Goal: Task Accomplishment & Management: Complete application form

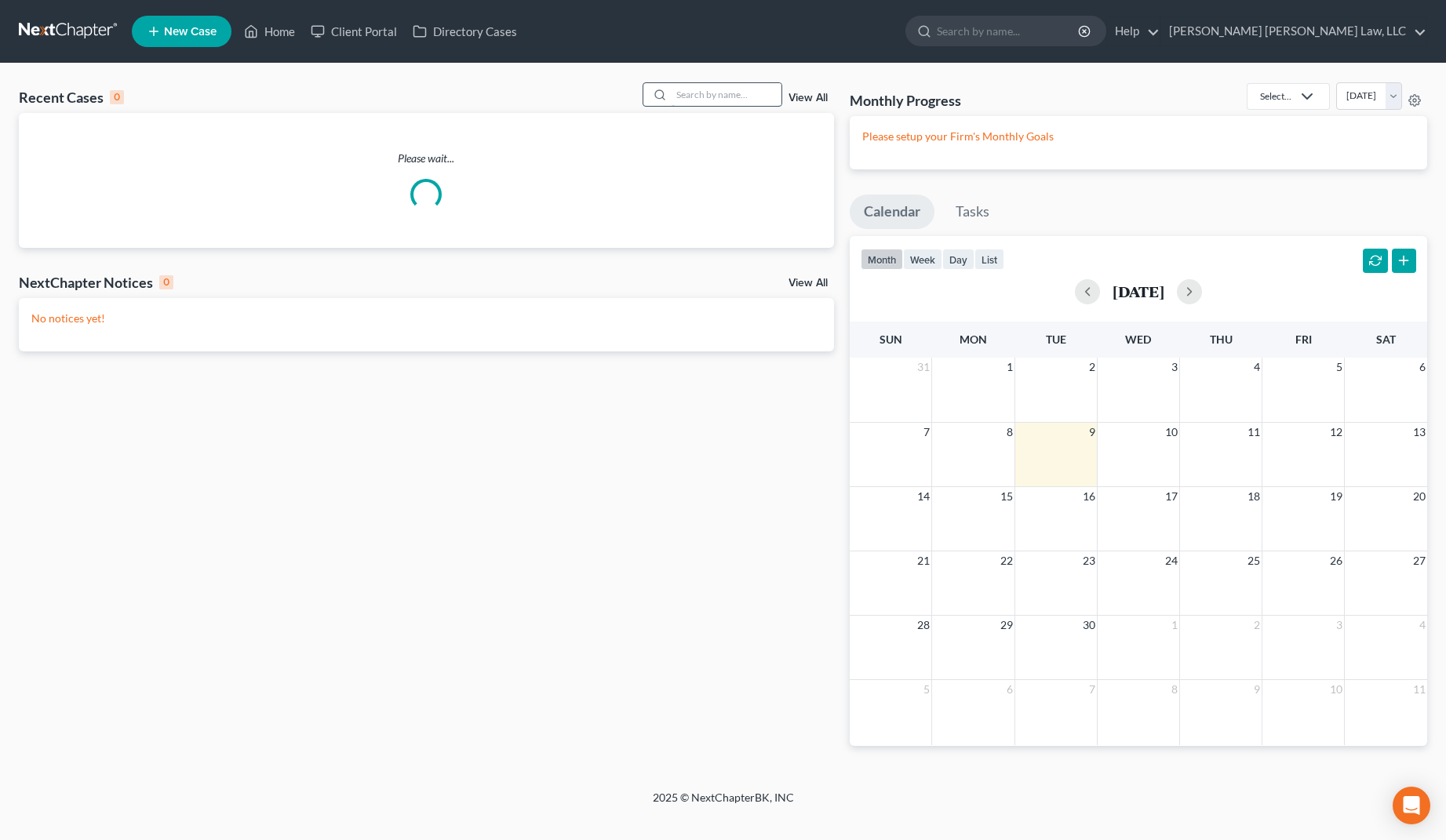
click at [696, 94] on input "search" at bounding box center [727, 95] width 110 height 23
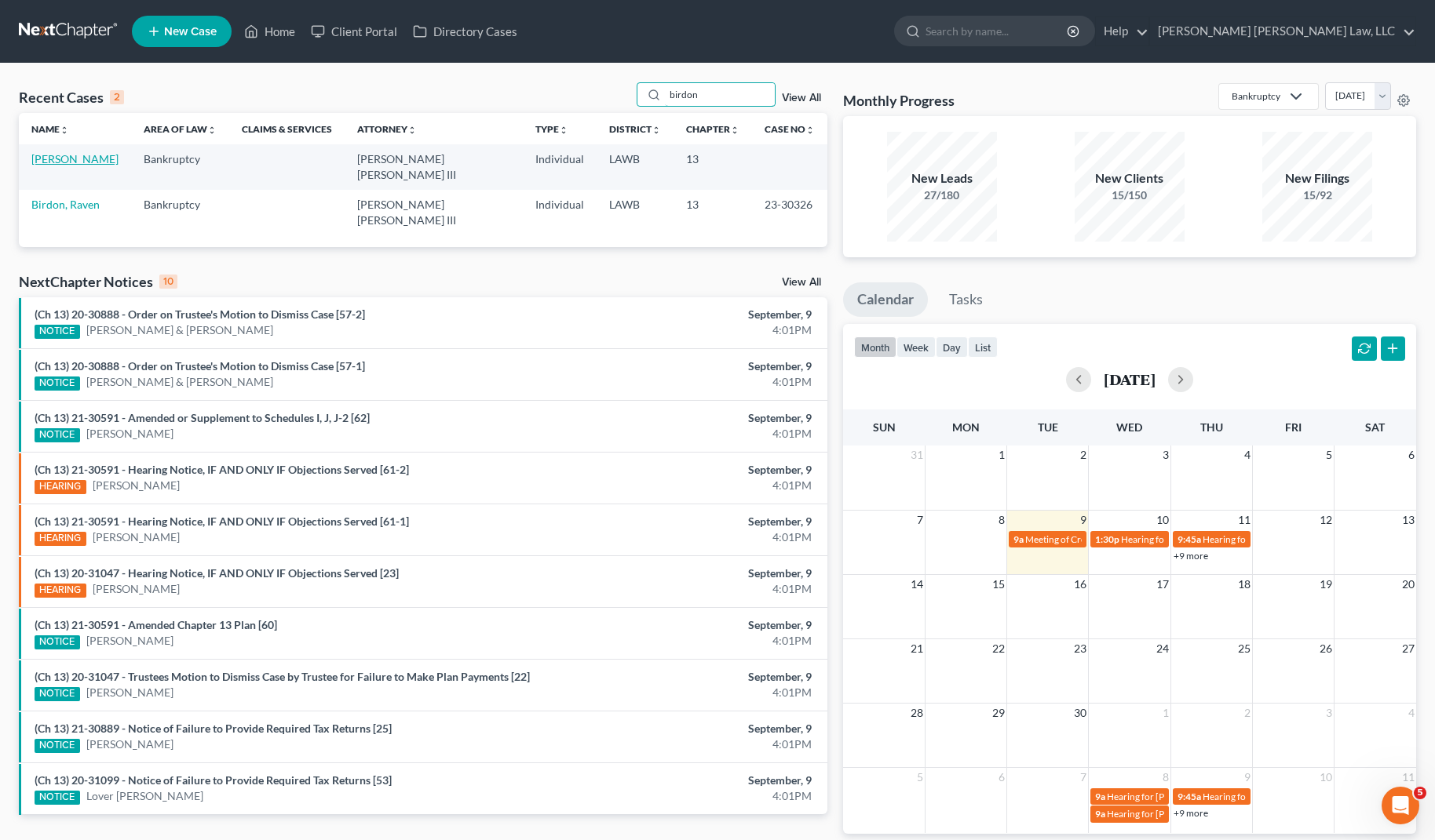
type input "birdon"
click at [76, 157] on link "[PERSON_NAME]" at bounding box center [75, 158] width 87 height 13
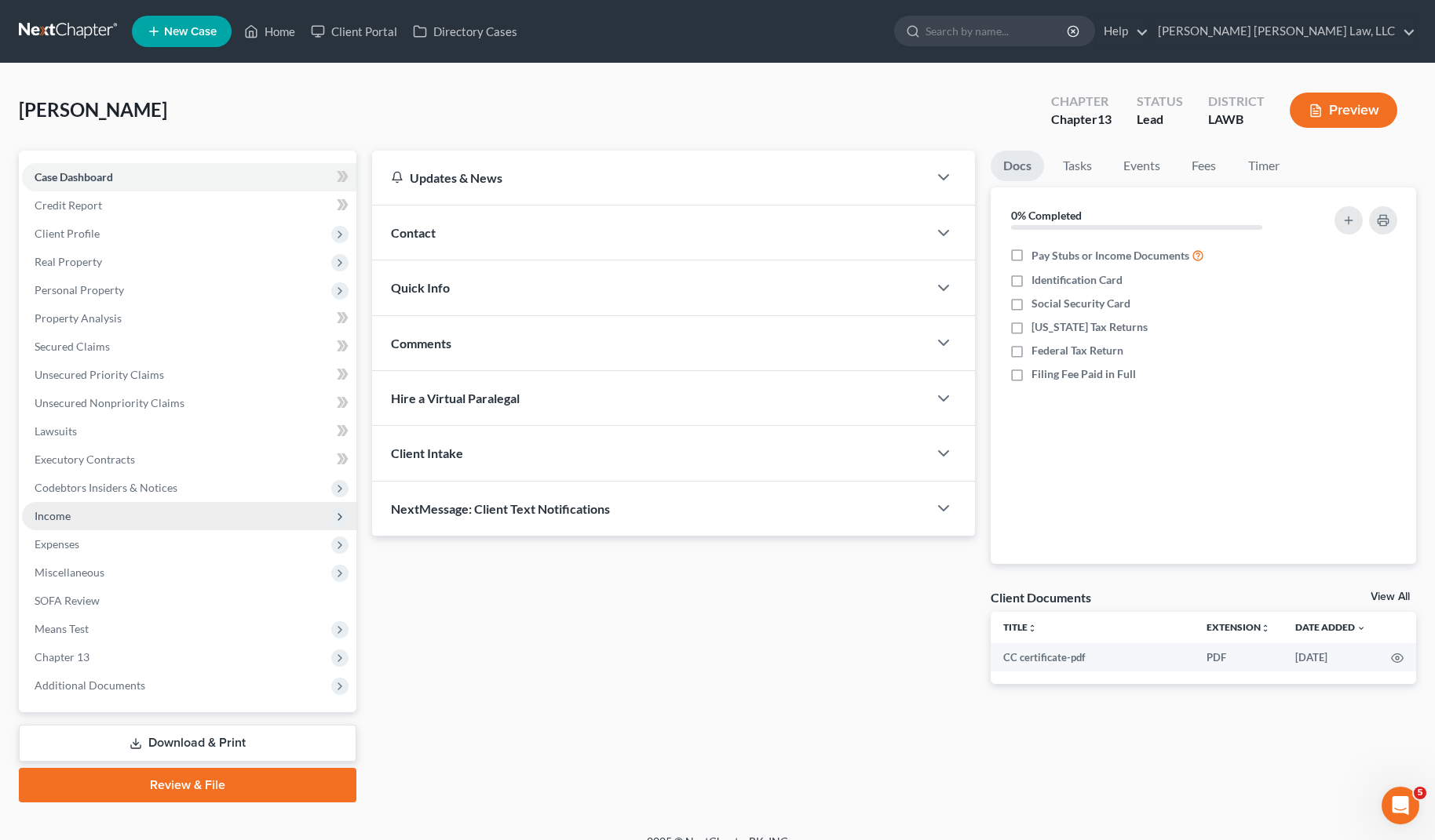
click at [91, 519] on span "Income" at bounding box center [189, 516] width 334 height 28
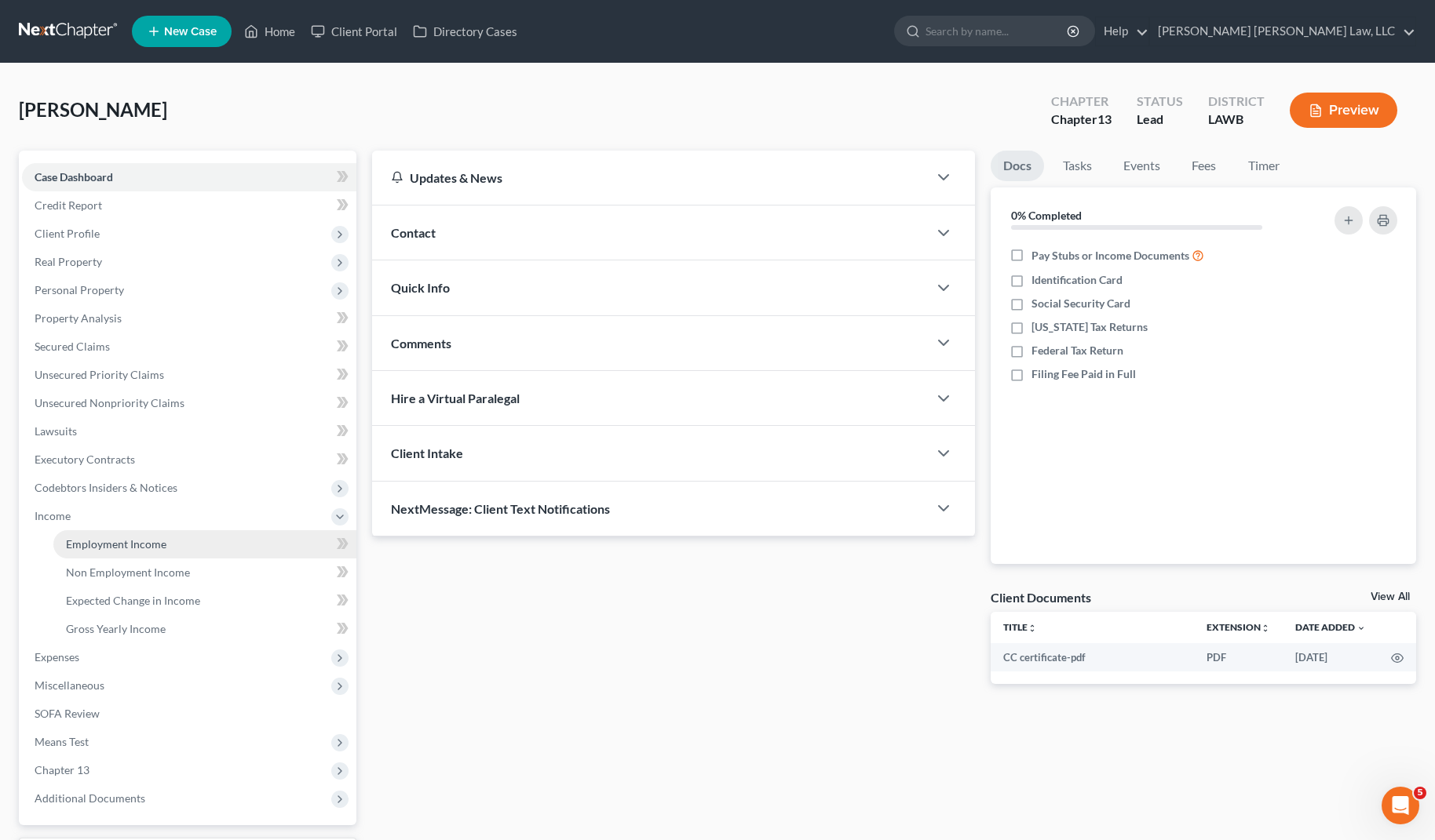
click at [74, 553] on link "Employment Income" at bounding box center [205, 544] width 303 height 28
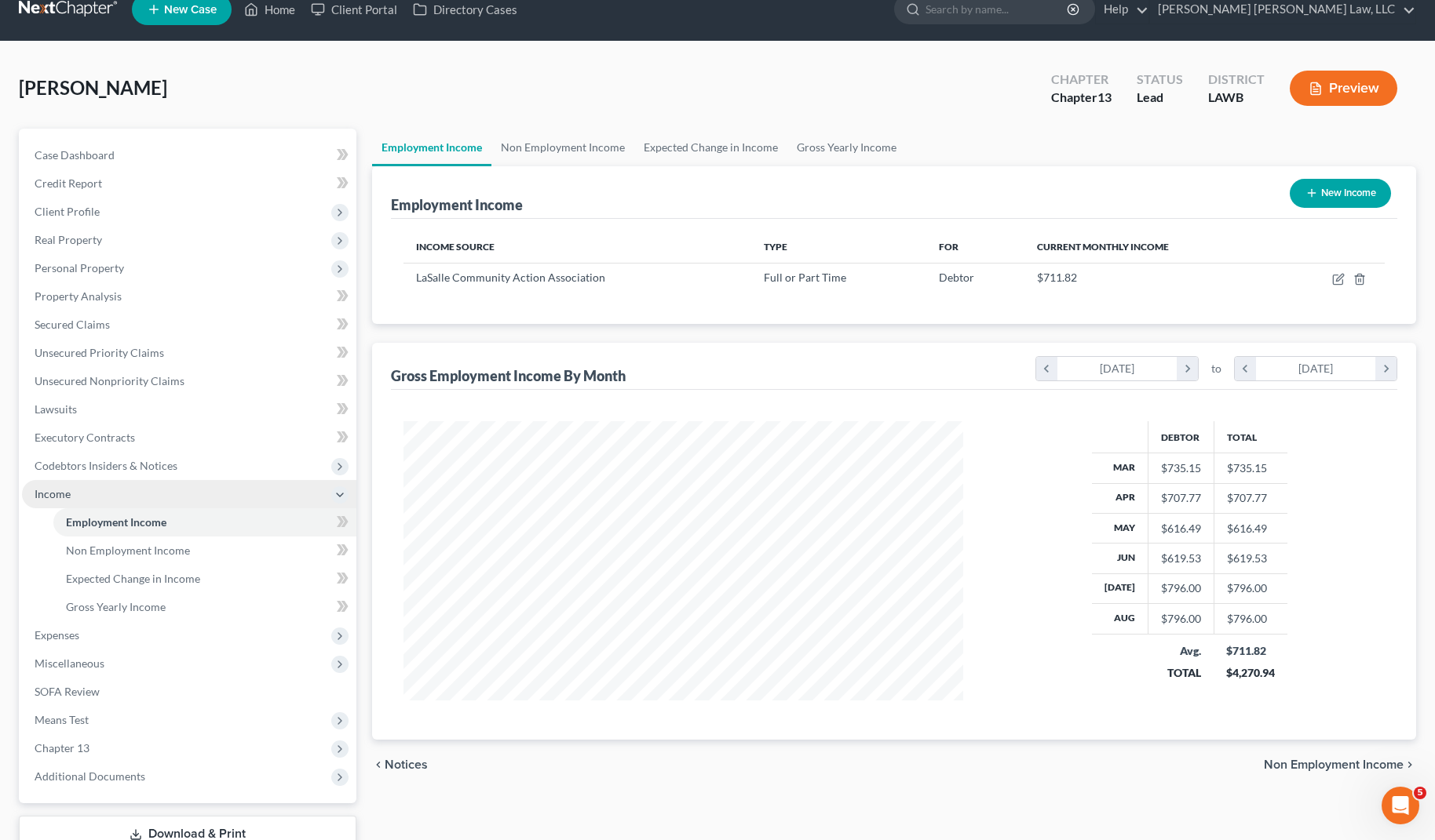
scroll to position [48, 0]
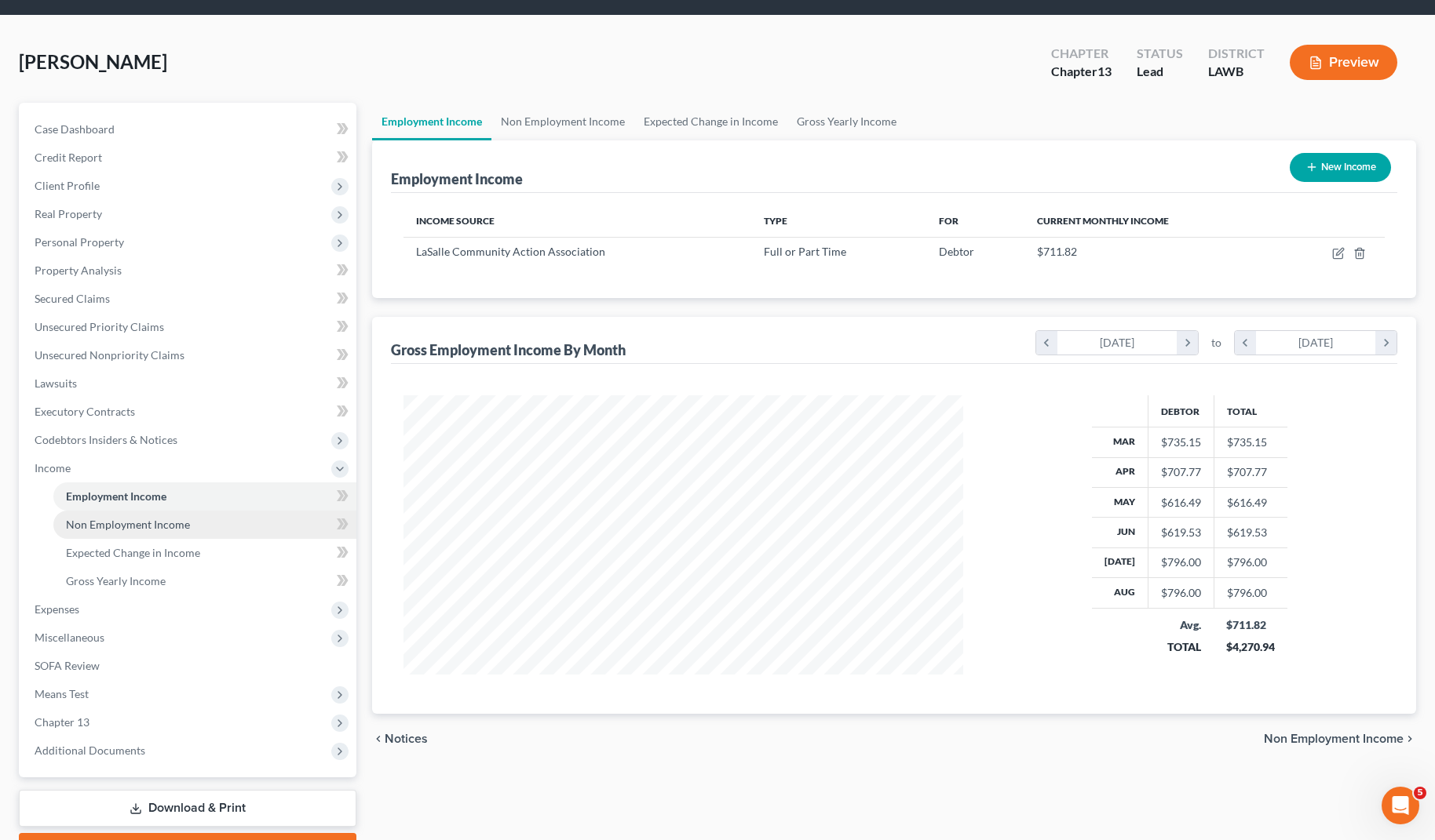
click at [211, 520] on link "Non Employment Income" at bounding box center [205, 525] width 303 height 28
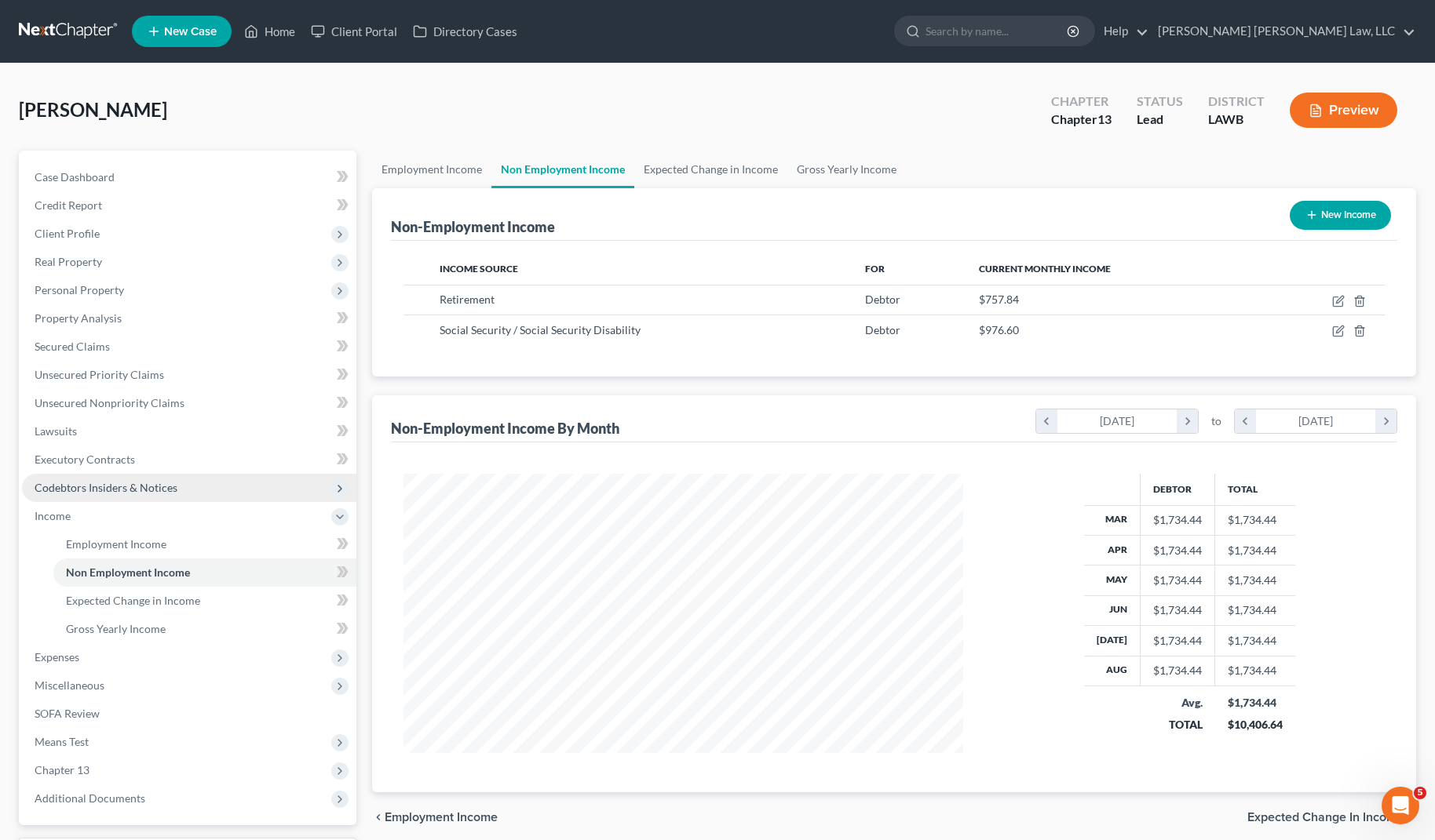
scroll to position [282, 590]
click at [226, 551] on link "Employment Income" at bounding box center [205, 544] width 303 height 28
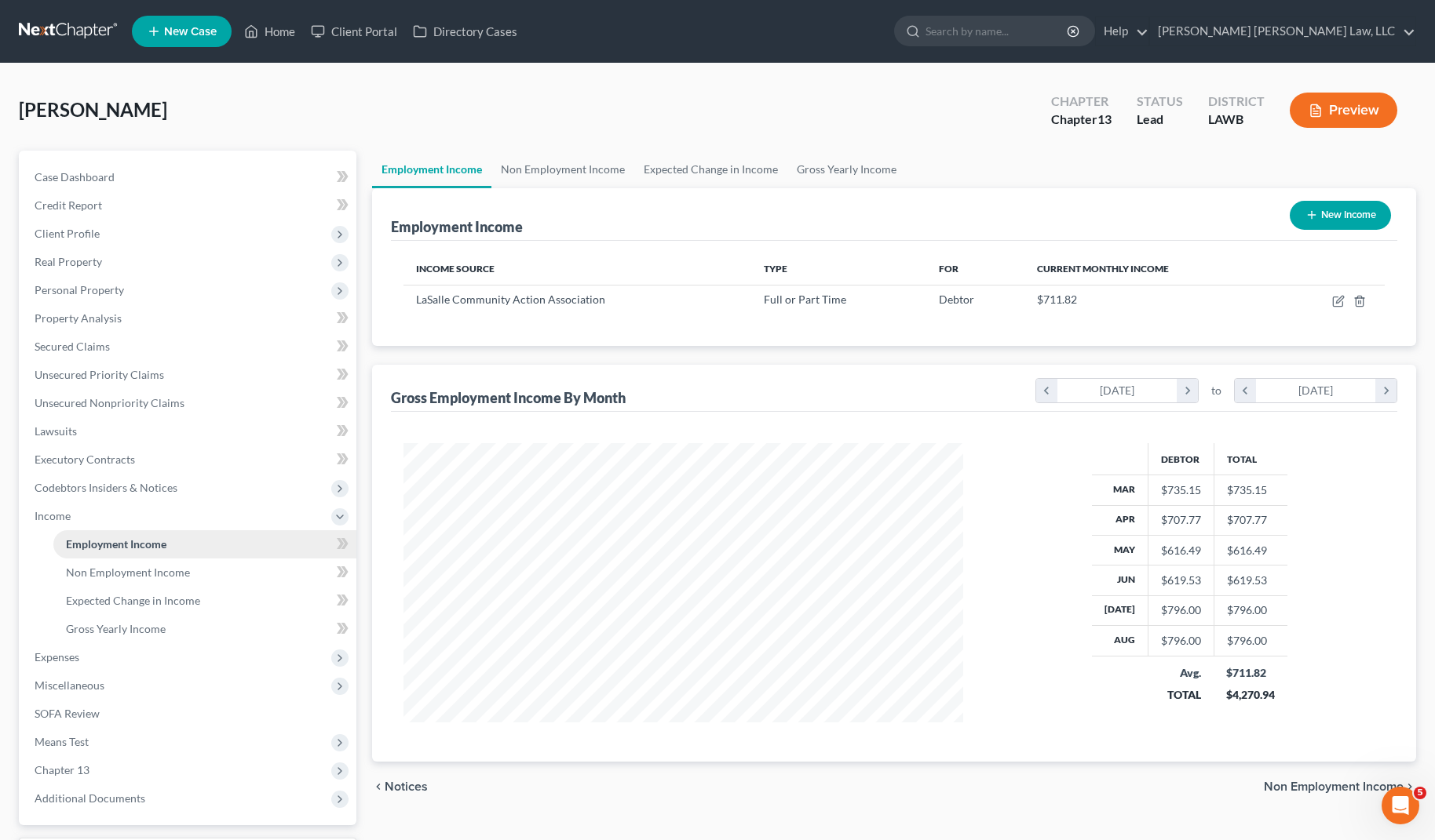
scroll to position [282, 590]
click at [110, 654] on span "Expenses" at bounding box center [189, 657] width 334 height 28
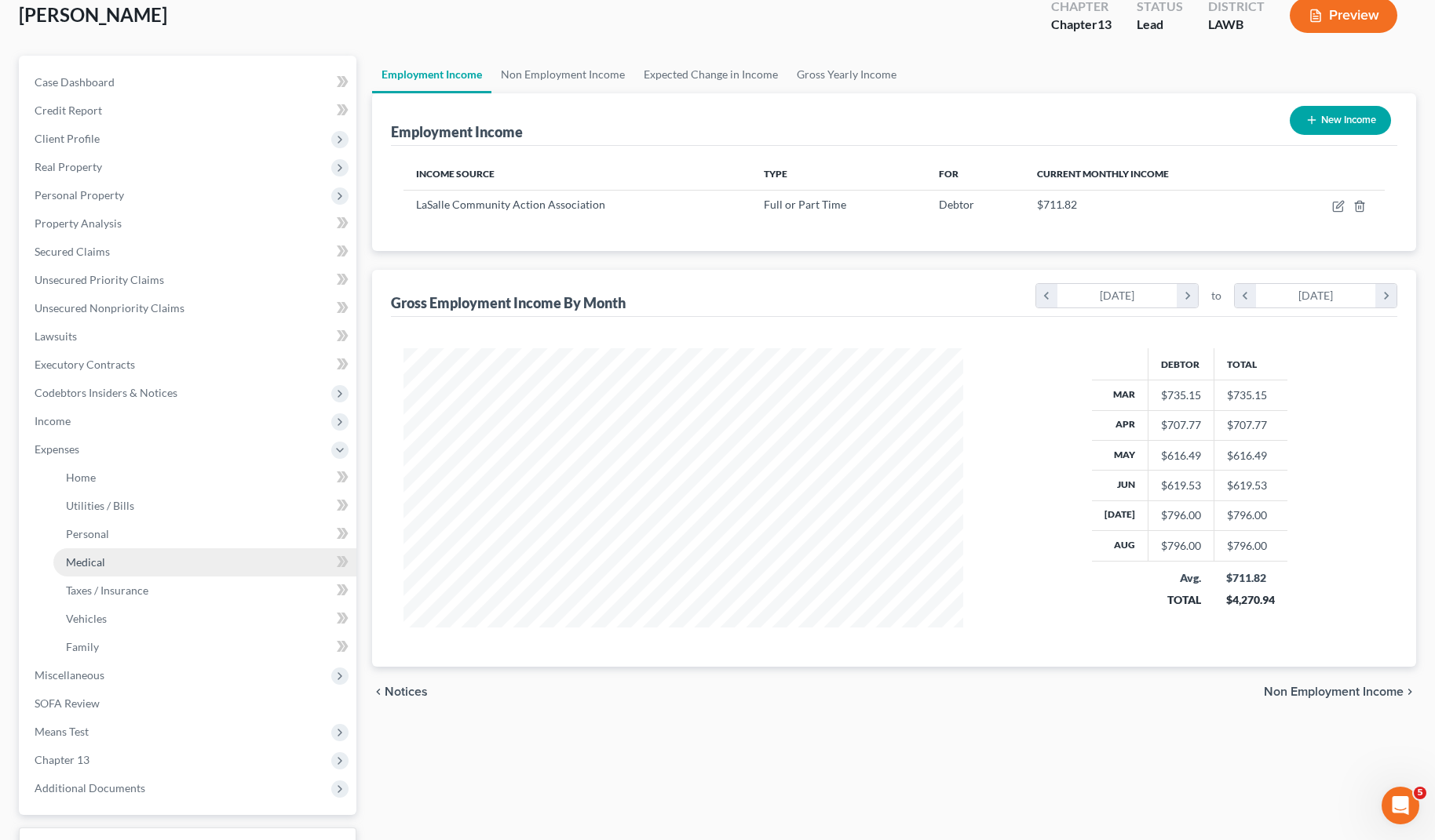
scroll to position [101, 0]
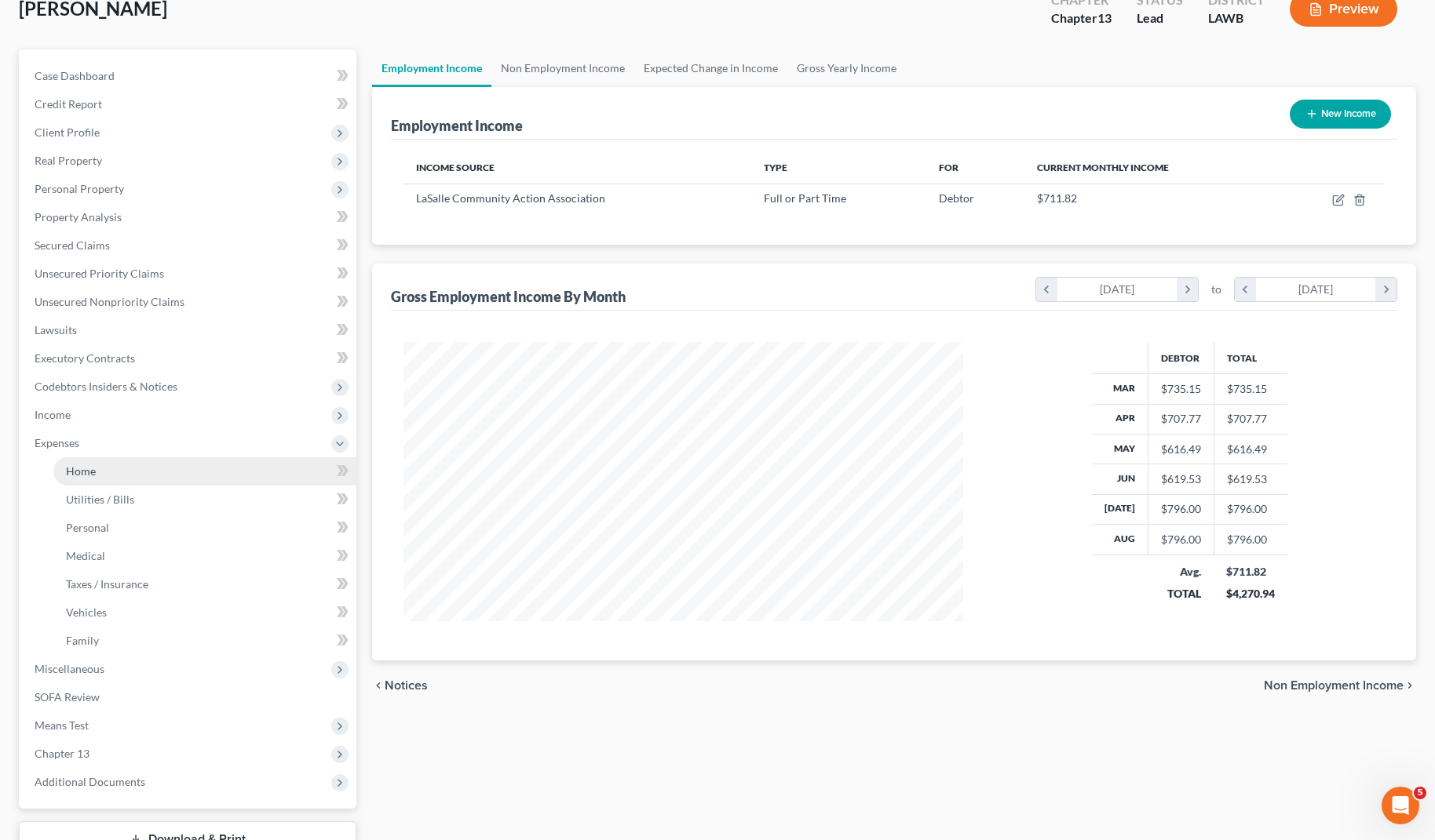
click at [118, 472] on link "Home" at bounding box center [205, 472] width 303 height 28
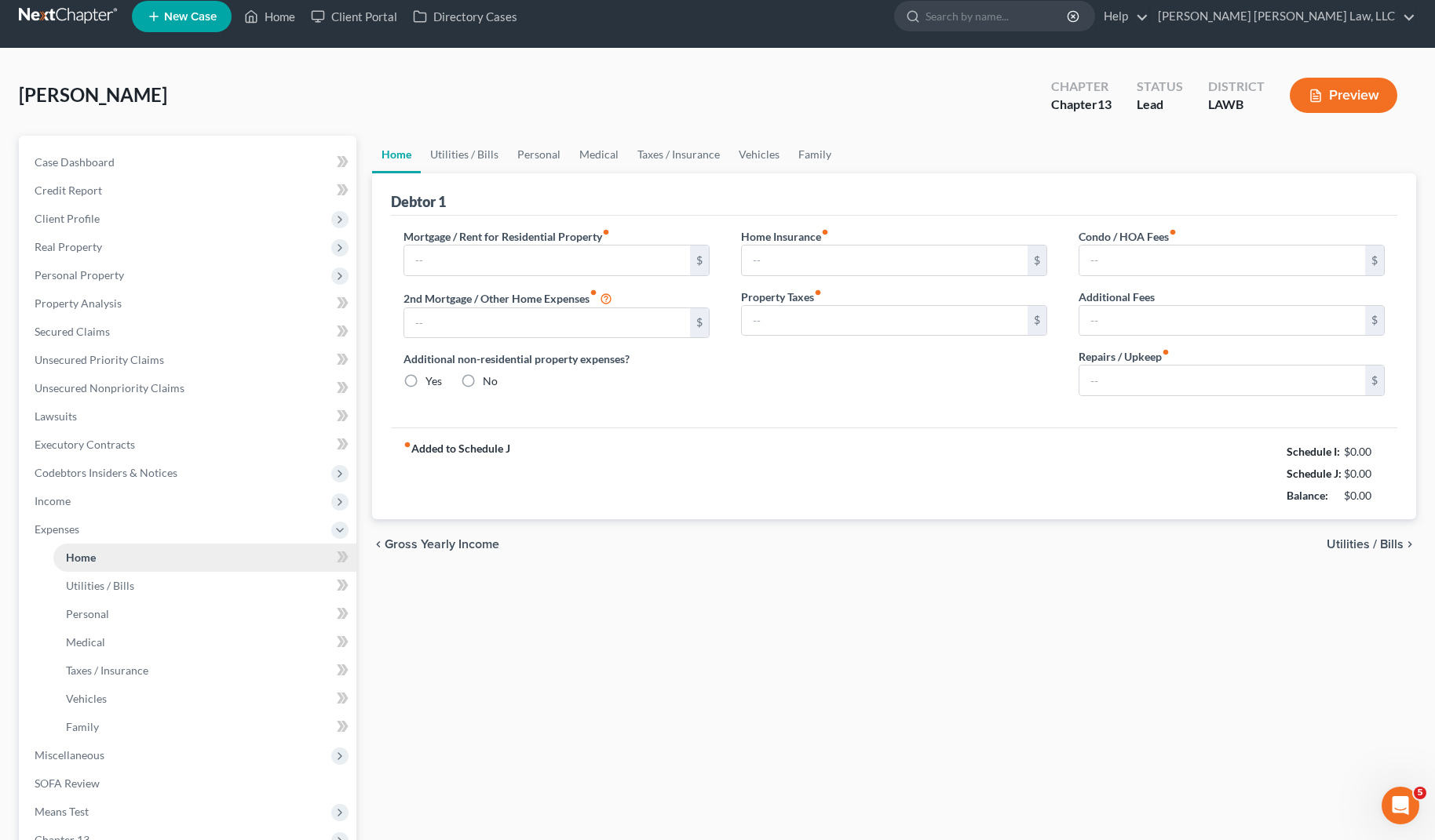
type input "0.00"
radio input "true"
type input "0.00"
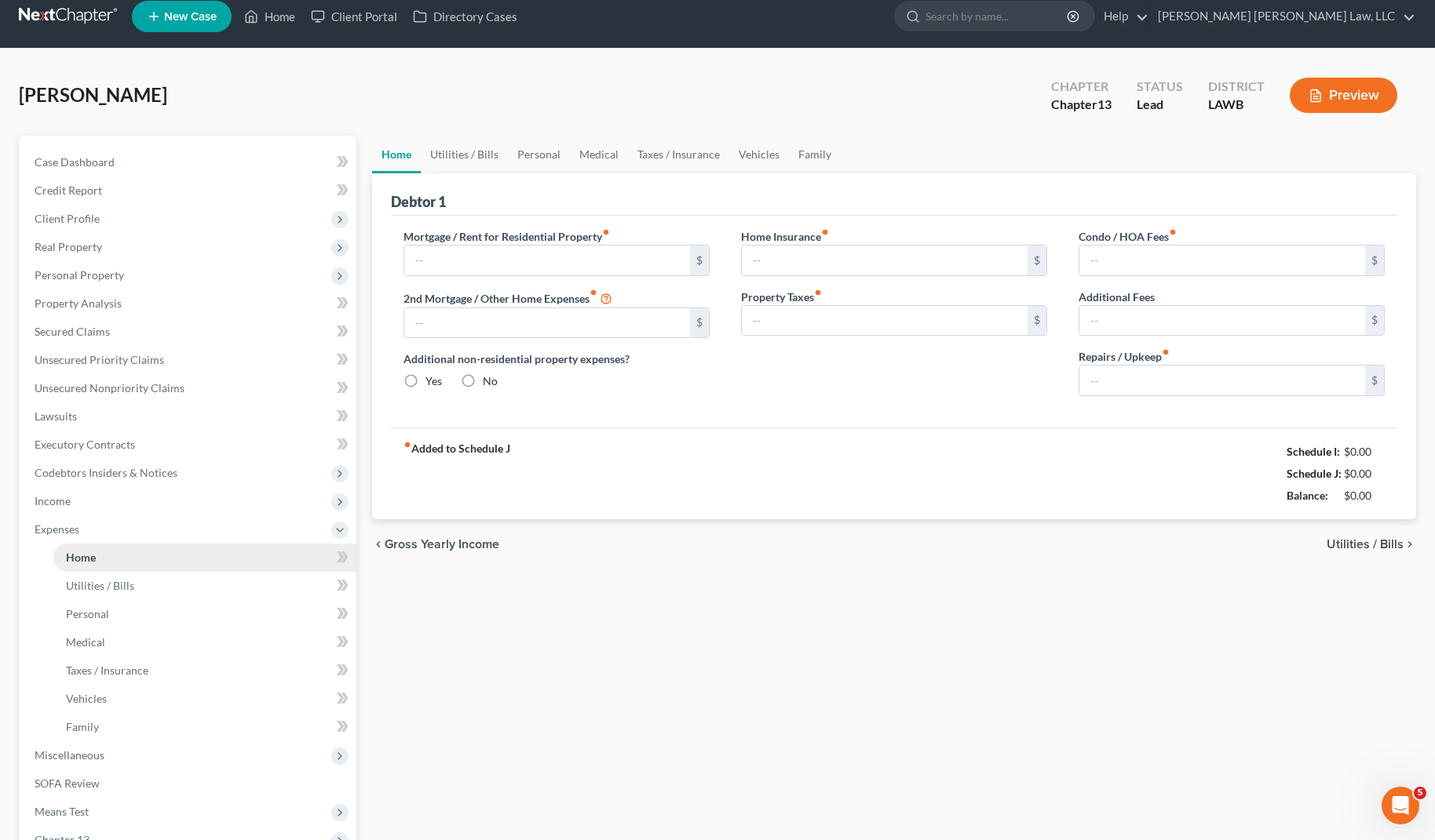
type input "0.00"
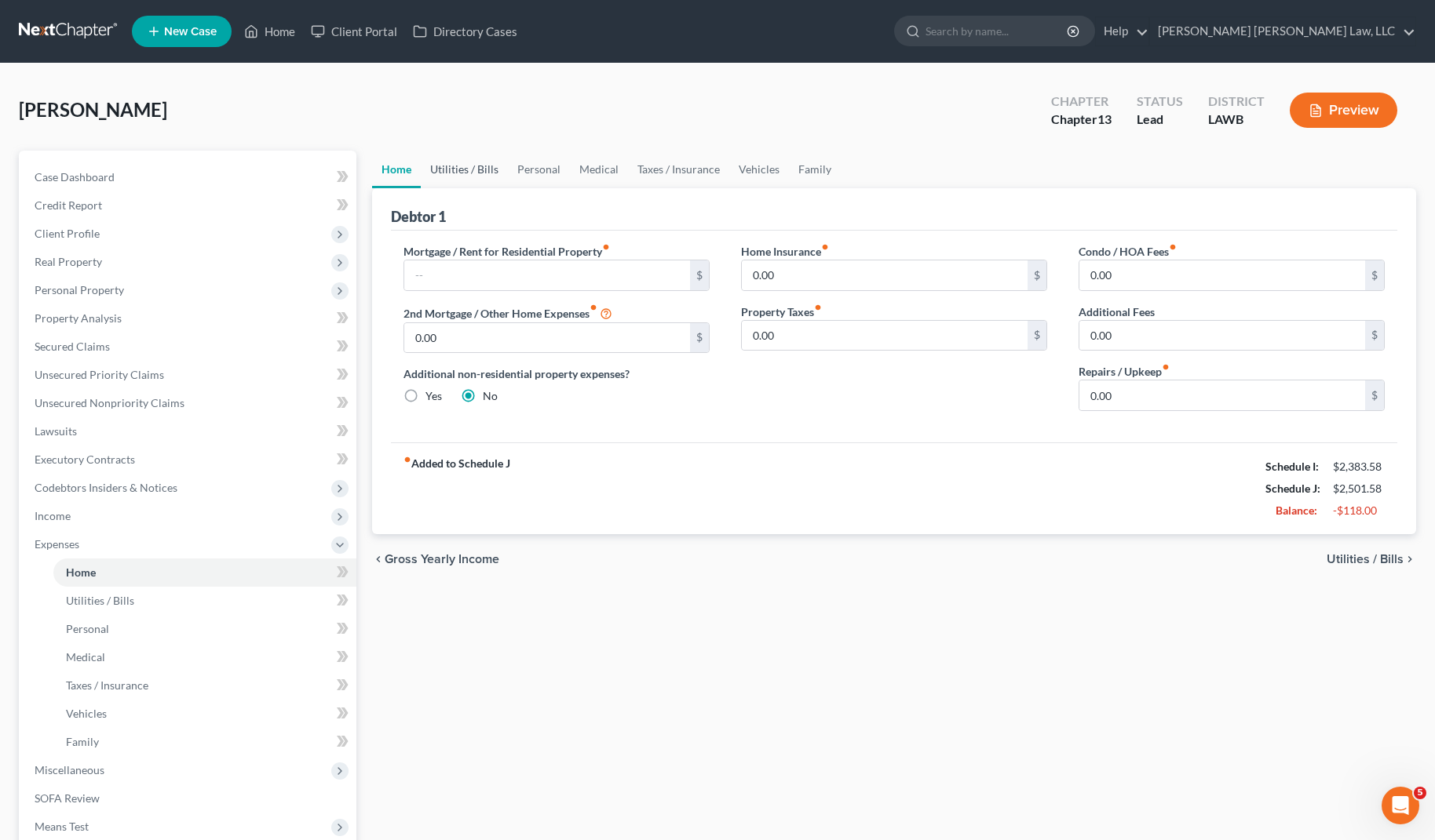
click at [470, 171] on link "Utilities / Bills" at bounding box center [464, 169] width 87 height 37
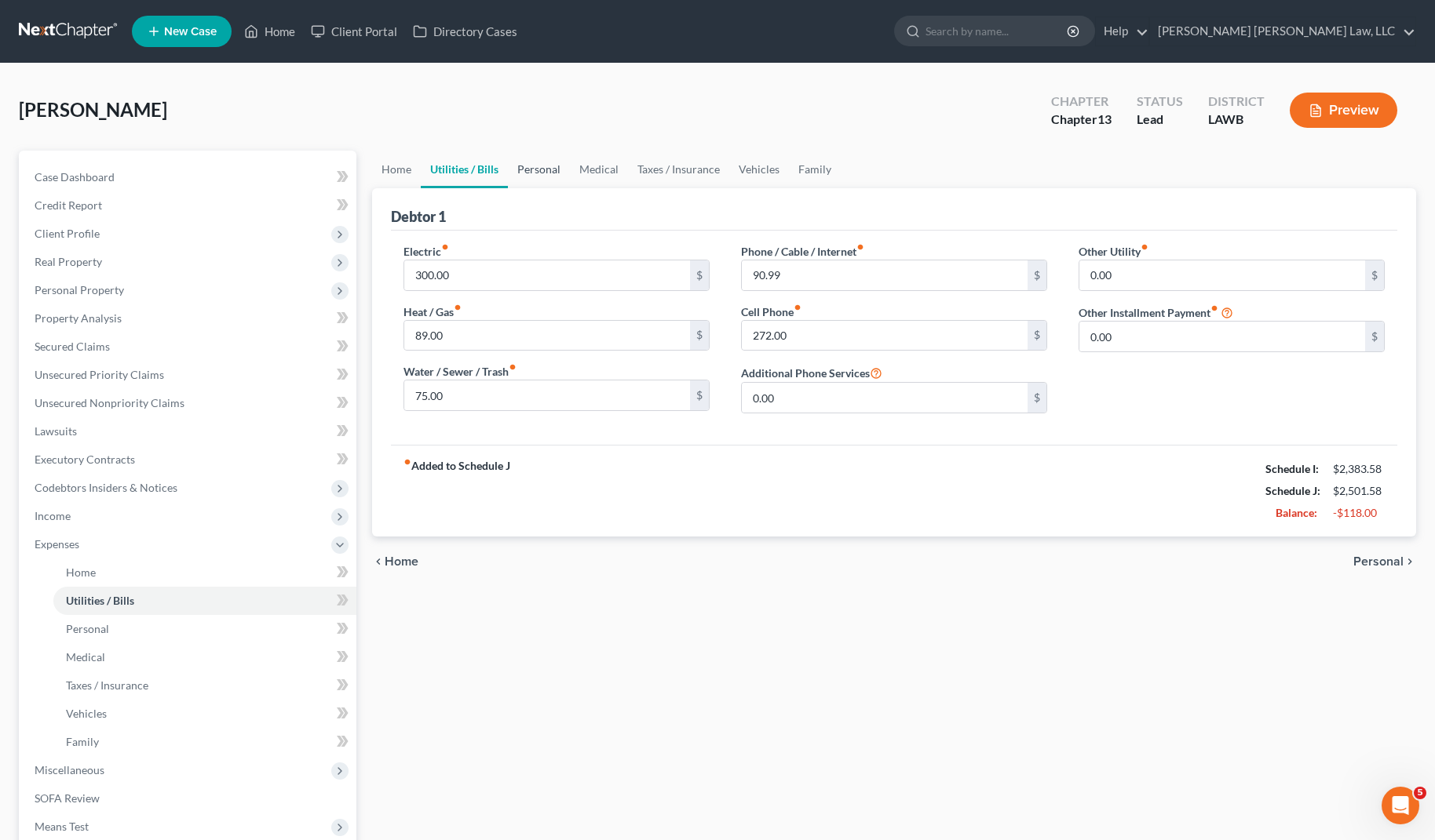
click at [539, 171] on link "Personal" at bounding box center [538, 169] width 62 height 37
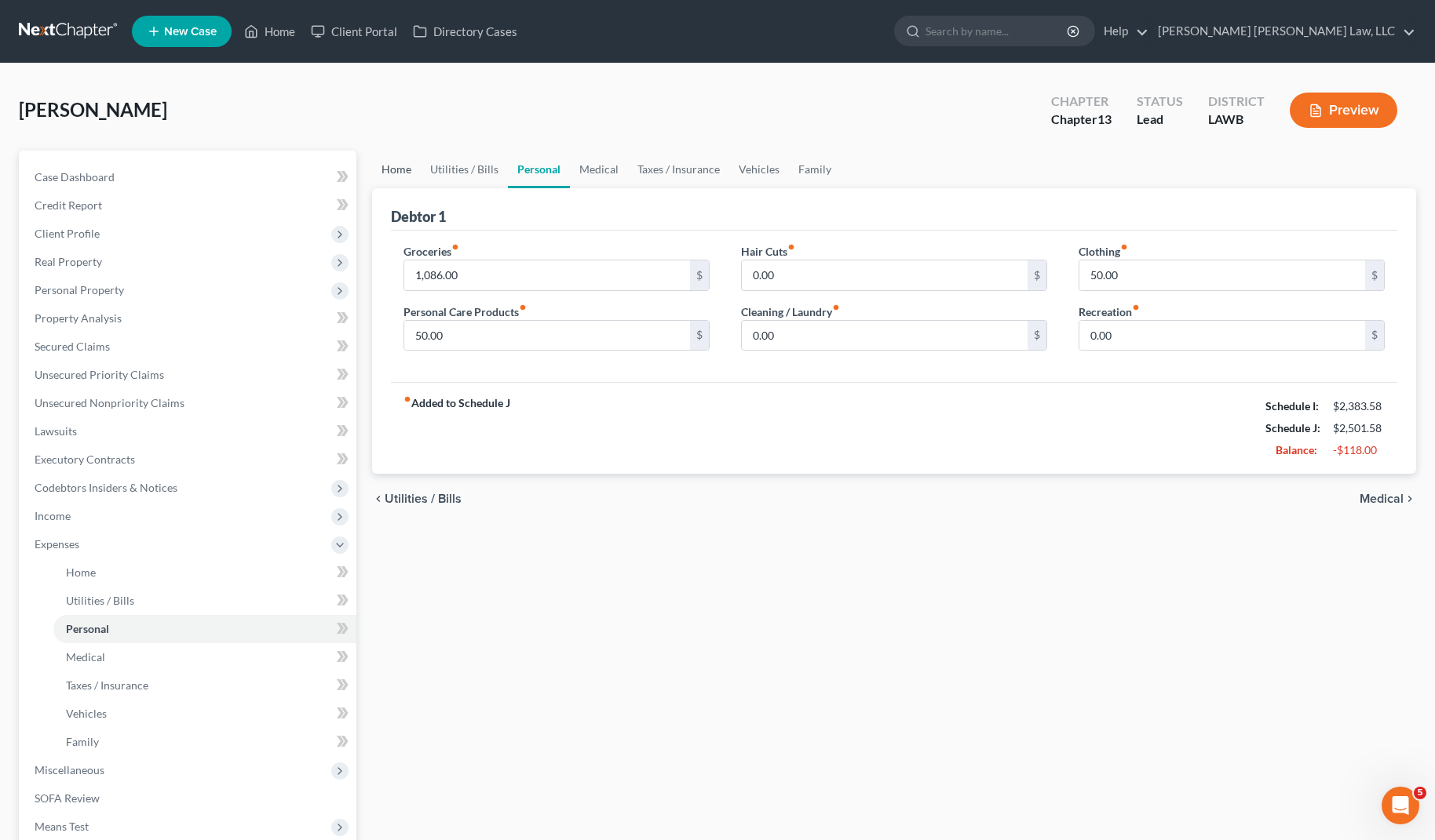
click at [385, 173] on link "Home" at bounding box center [396, 169] width 49 height 37
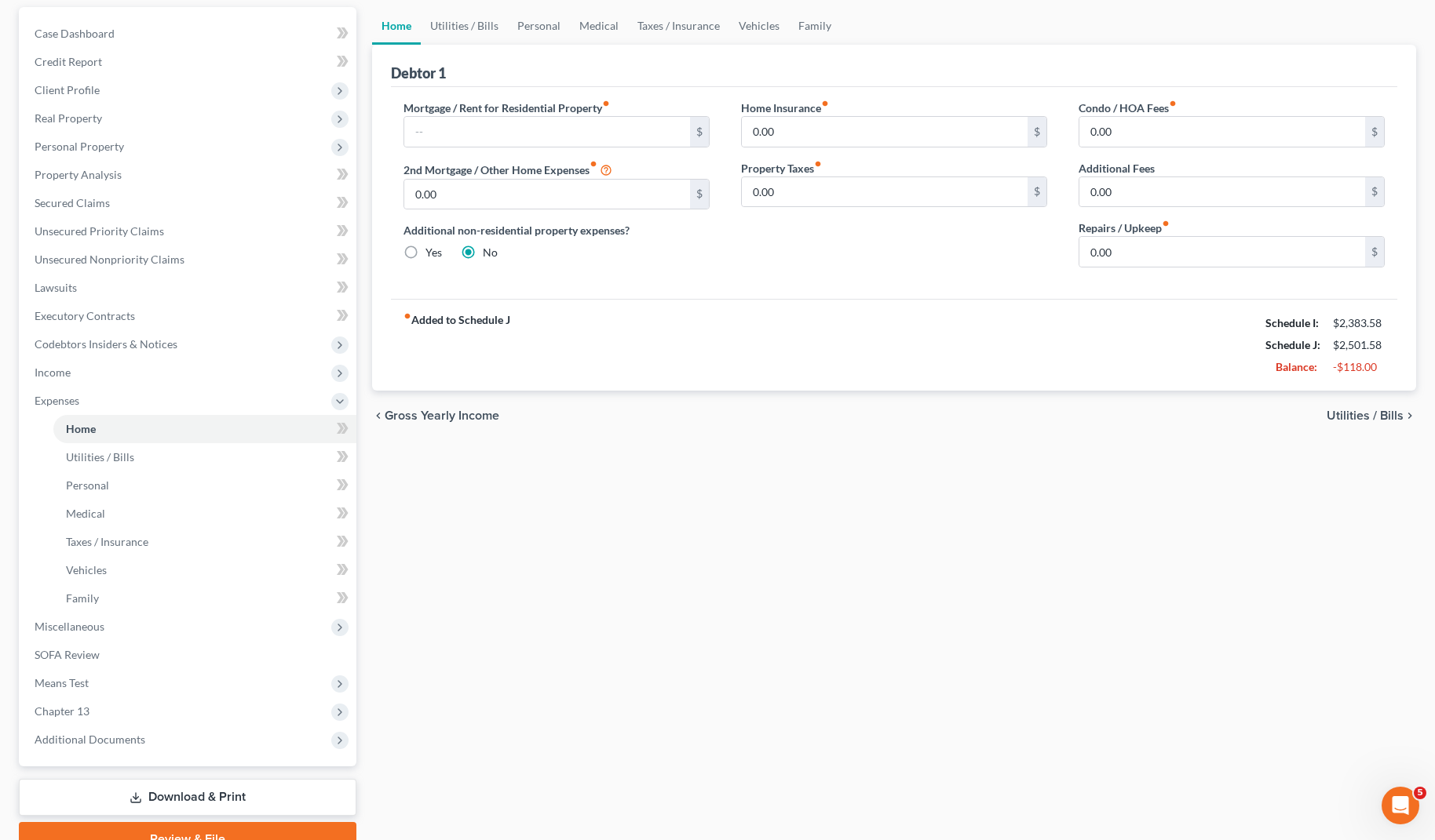
scroll to position [219, 0]
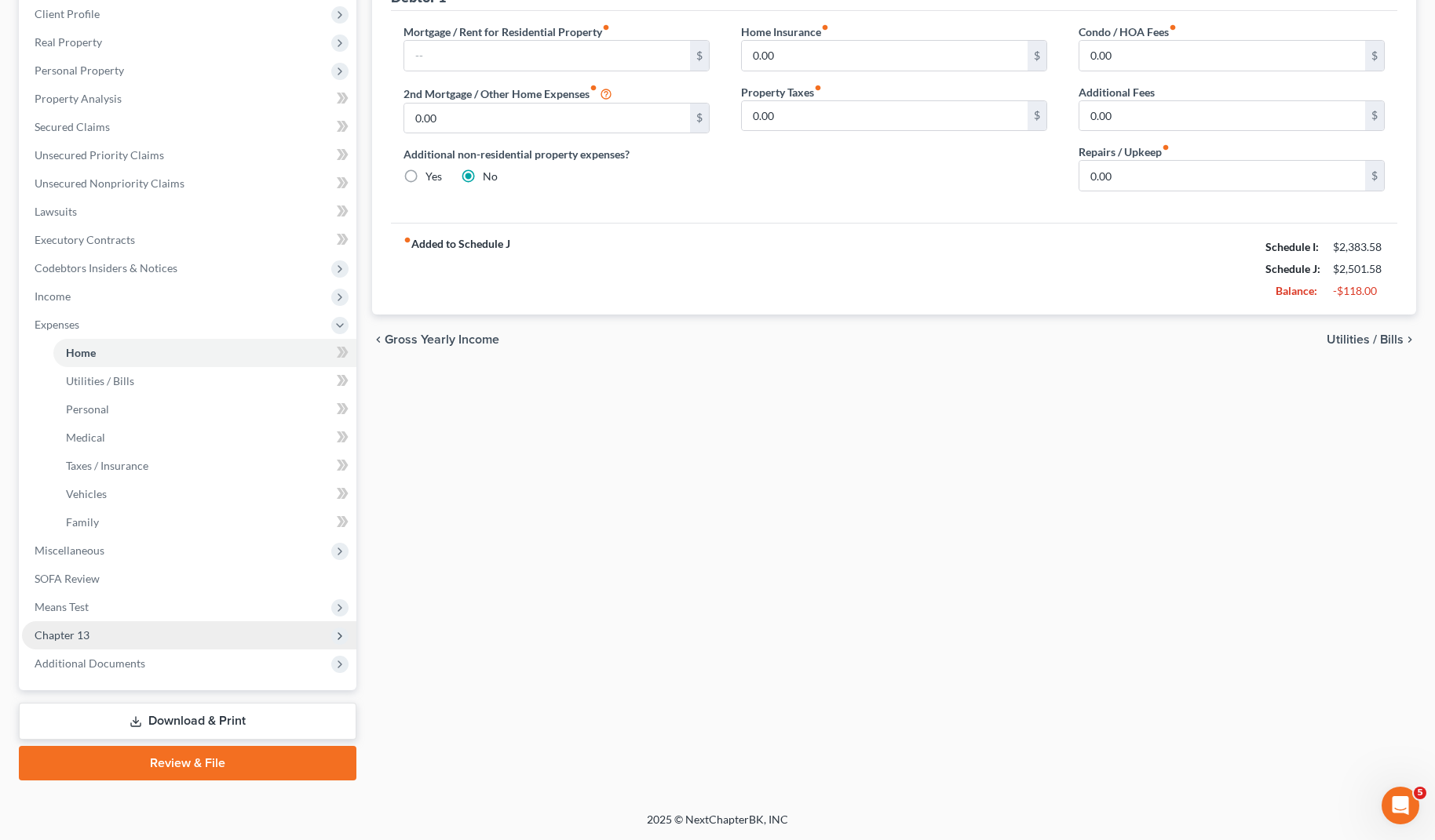
click at [87, 628] on span "Chapter 13" at bounding box center [62, 635] width 55 height 13
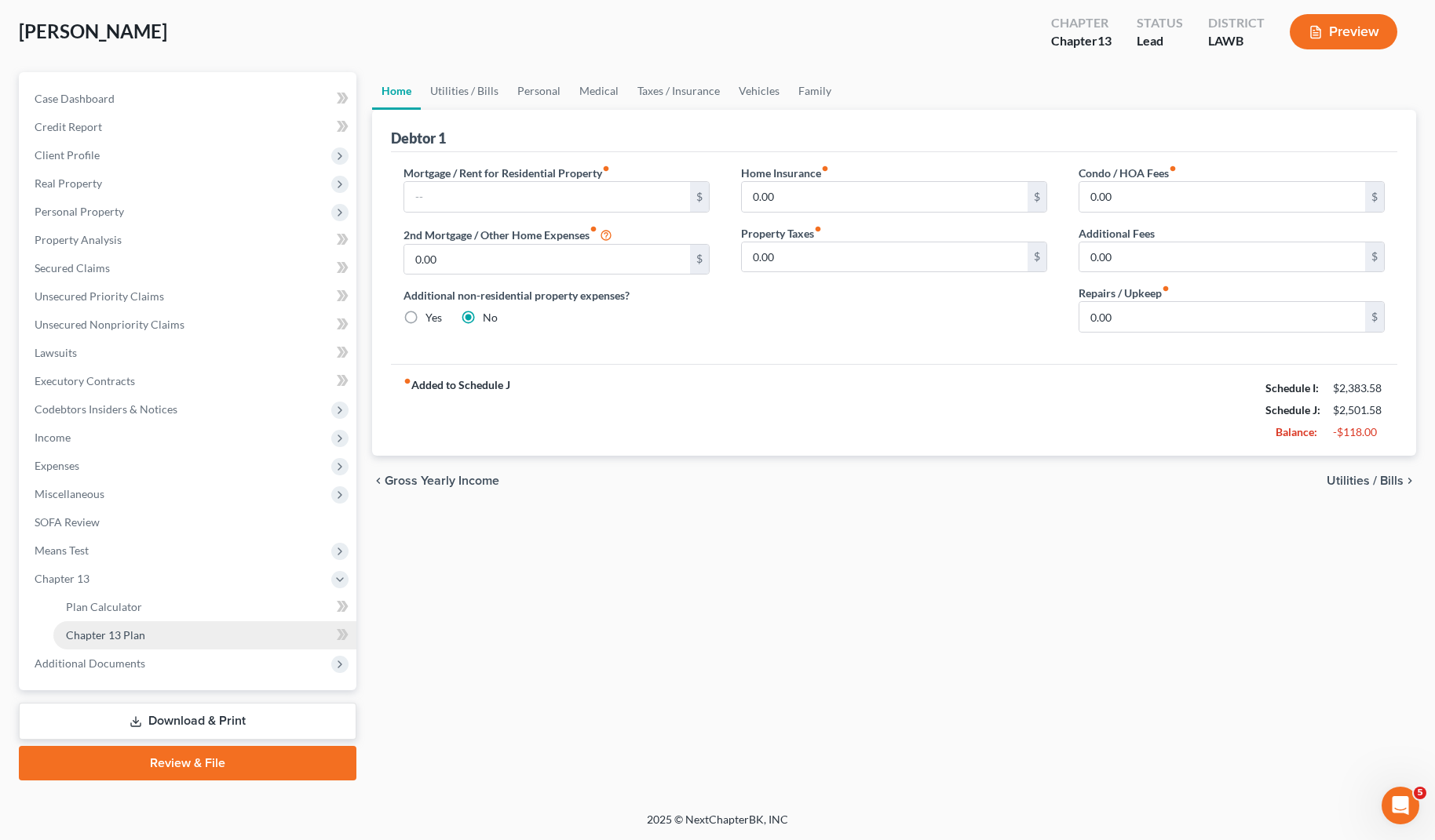
click at [120, 633] on span "Chapter 13 Plan" at bounding box center [105, 635] width 79 height 13
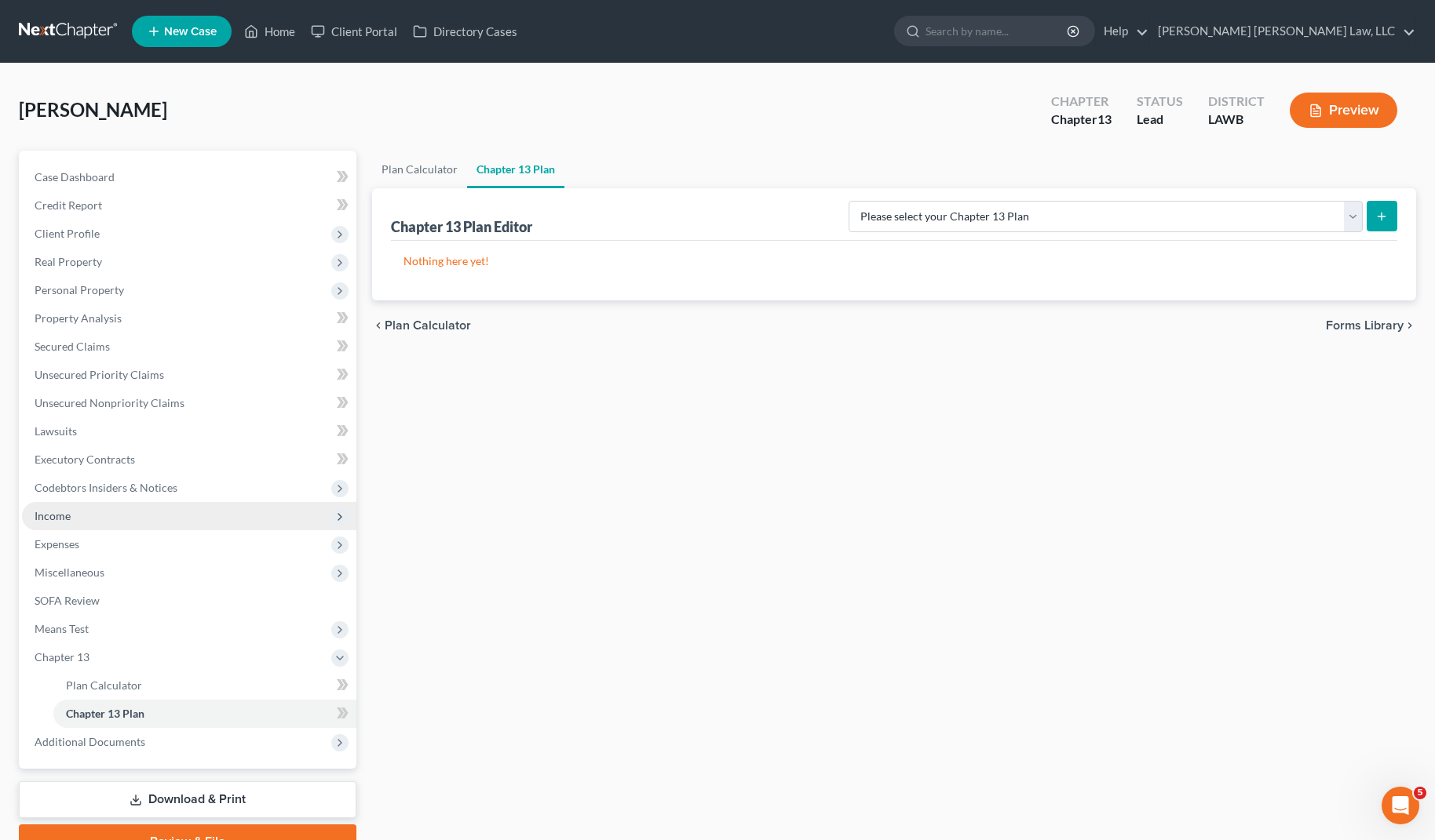
click at [44, 521] on span "Income" at bounding box center [52, 515] width 36 height 13
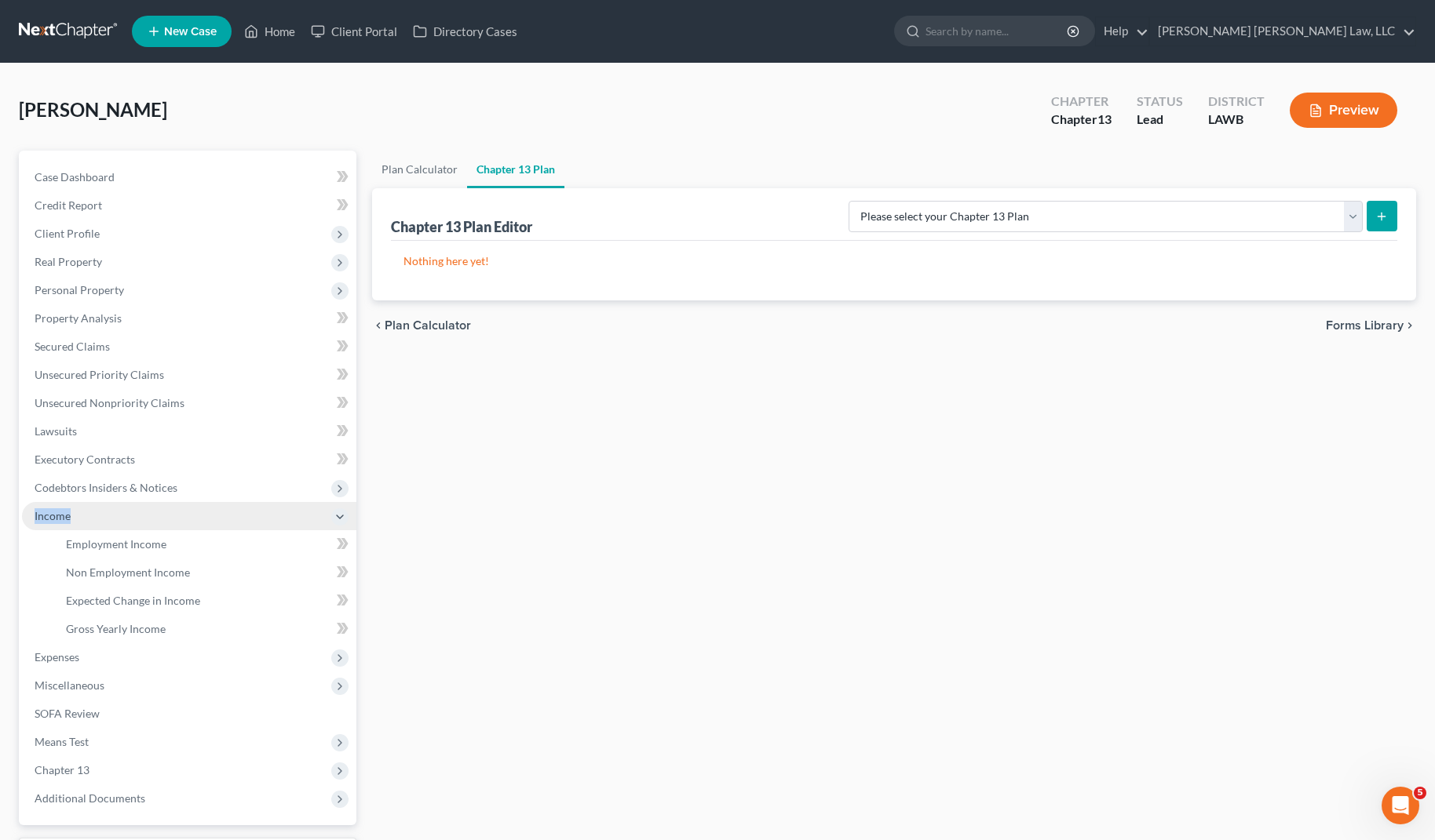
click at [44, 521] on span "Income" at bounding box center [52, 515] width 36 height 13
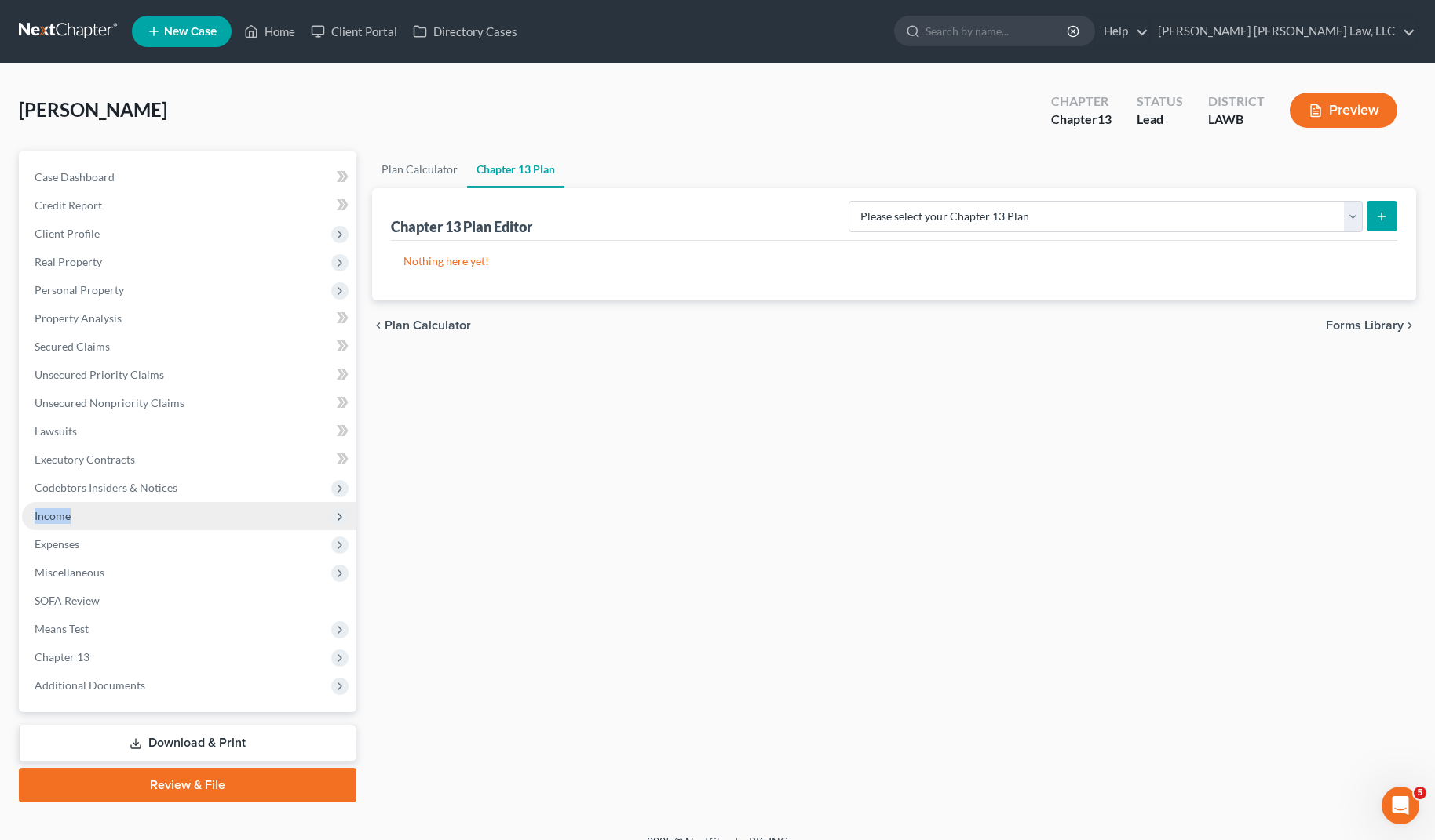
click at [57, 520] on span "Income" at bounding box center [52, 515] width 36 height 13
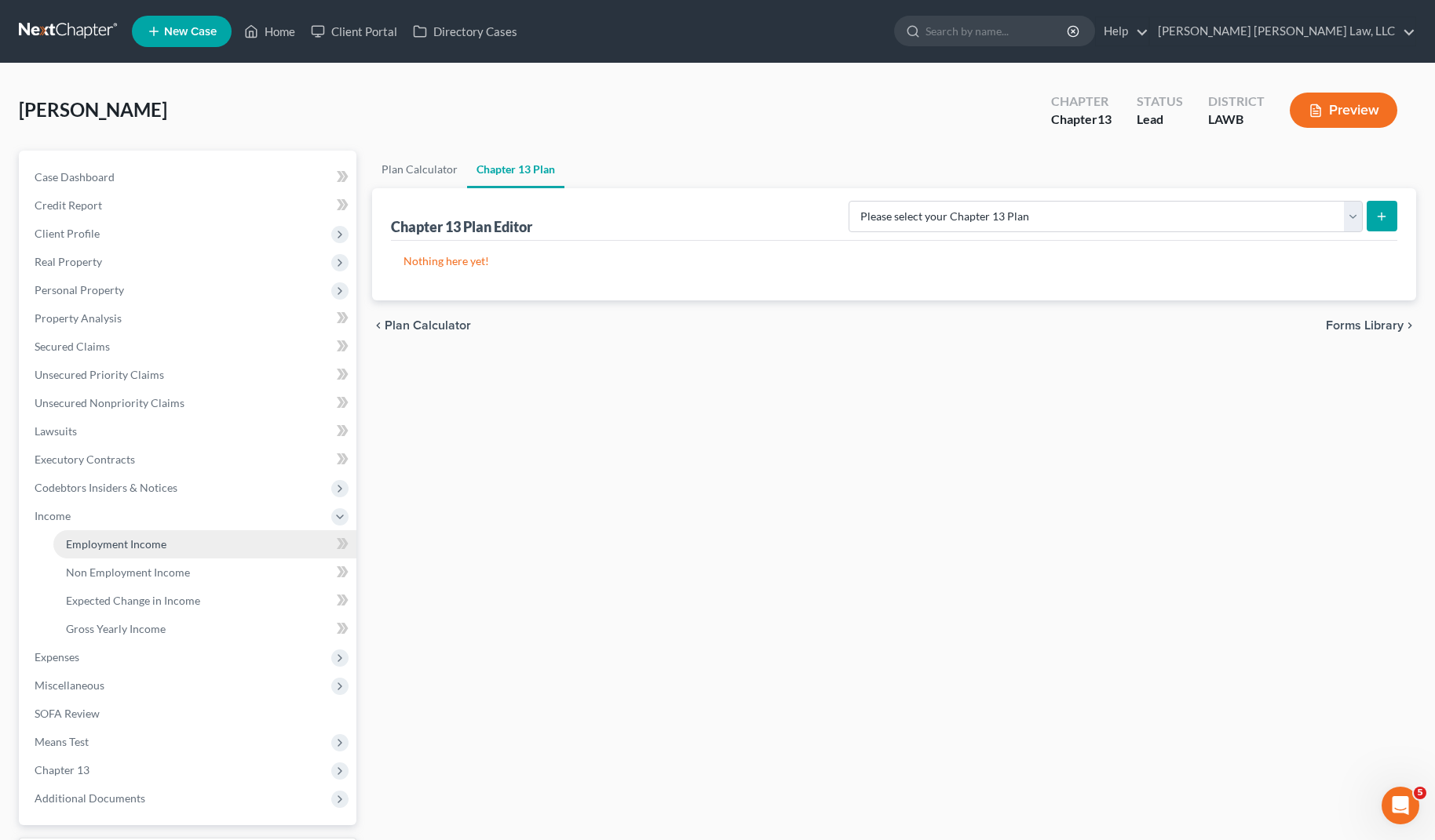
click at [184, 540] on link "Employment Income" at bounding box center [205, 544] width 303 height 28
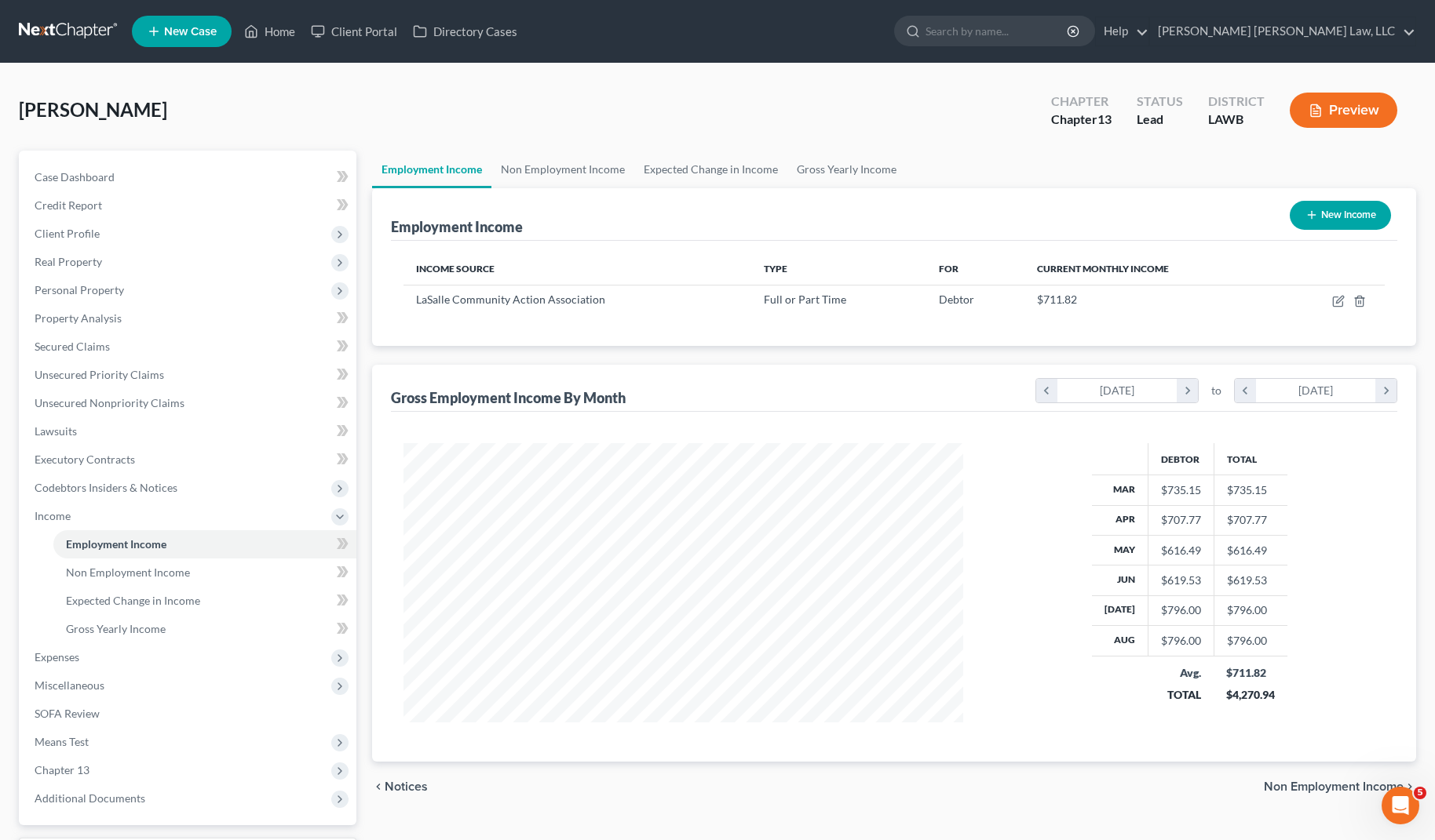
scroll to position [282, 590]
click at [134, 570] on span "Non Employment Income" at bounding box center [128, 572] width 124 height 13
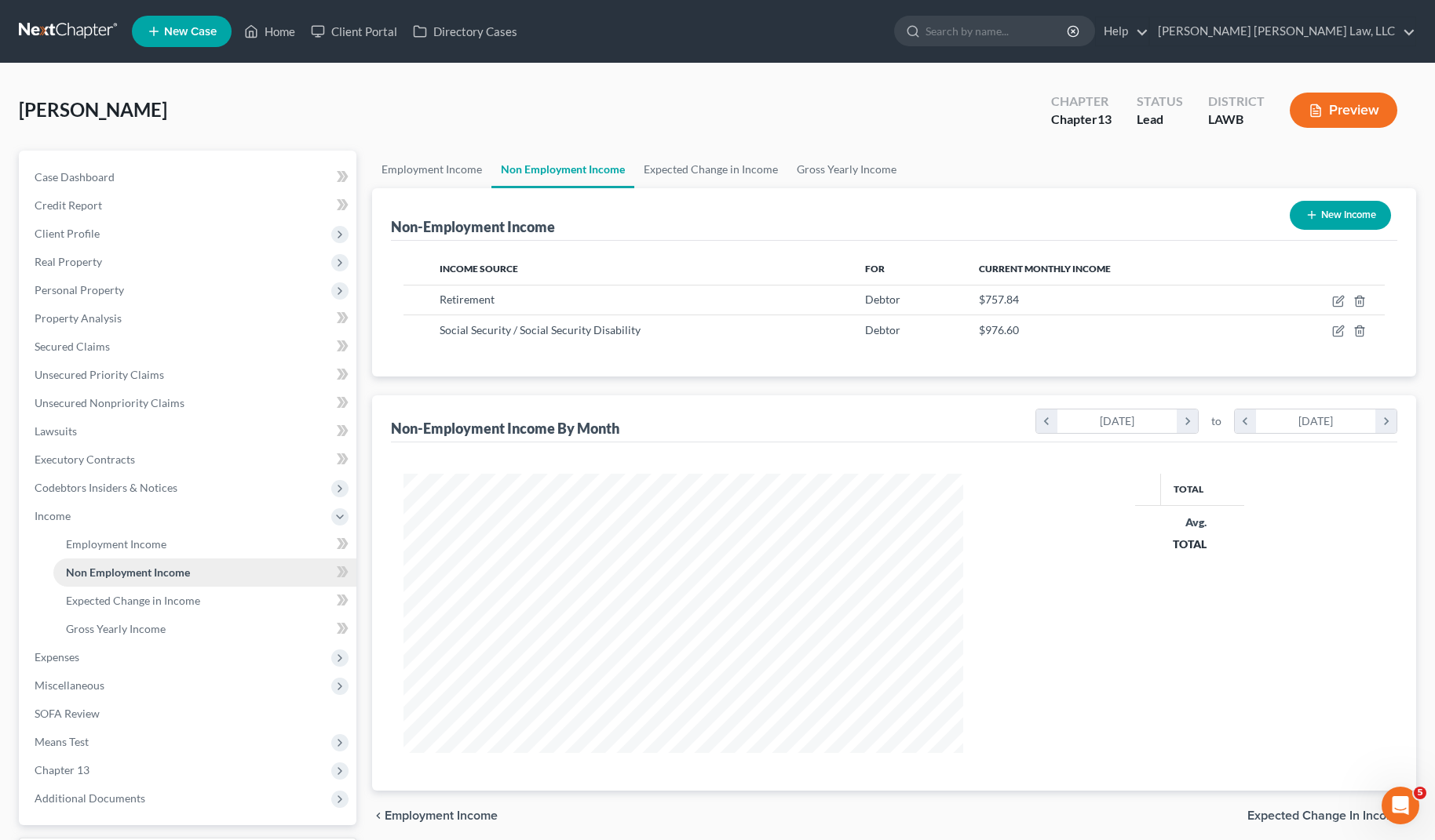
scroll to position [282, 590]
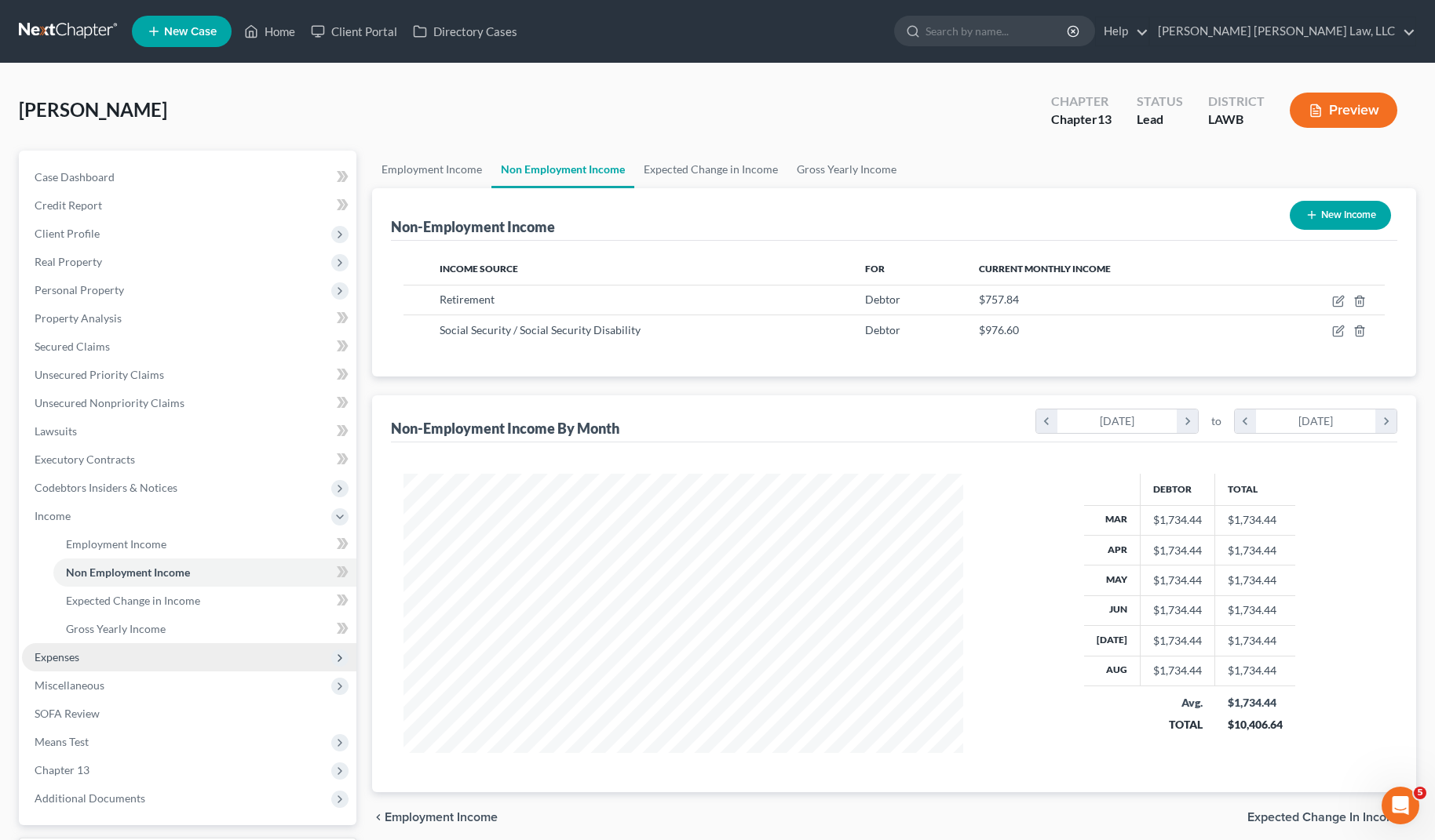
click at [96, 652] on span "Expenses" at bounding box center [189, 657] width 334 height 28
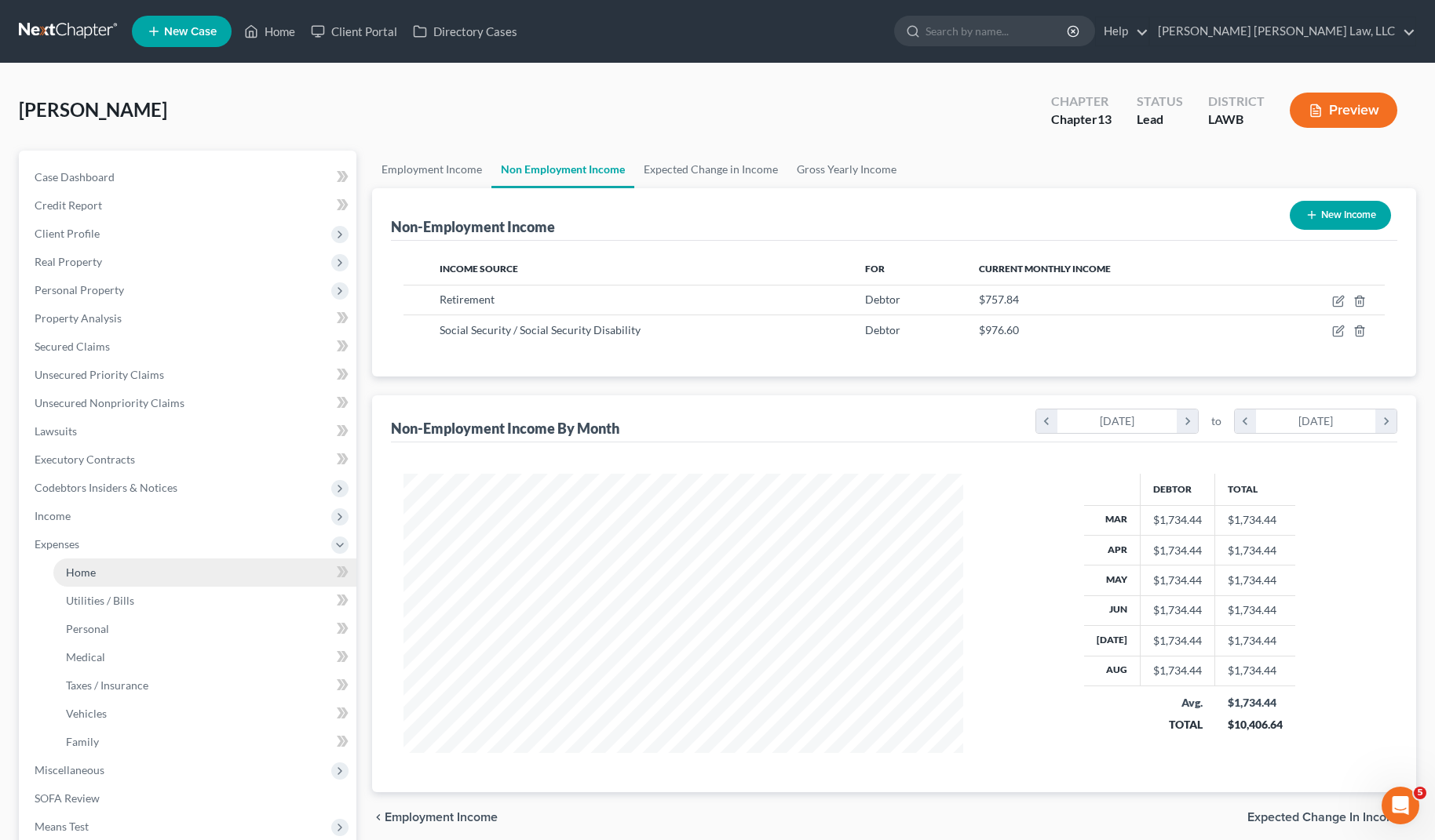
click at [126, 570] on link "Home" at bounding box center [205, 573] width 303 height 28
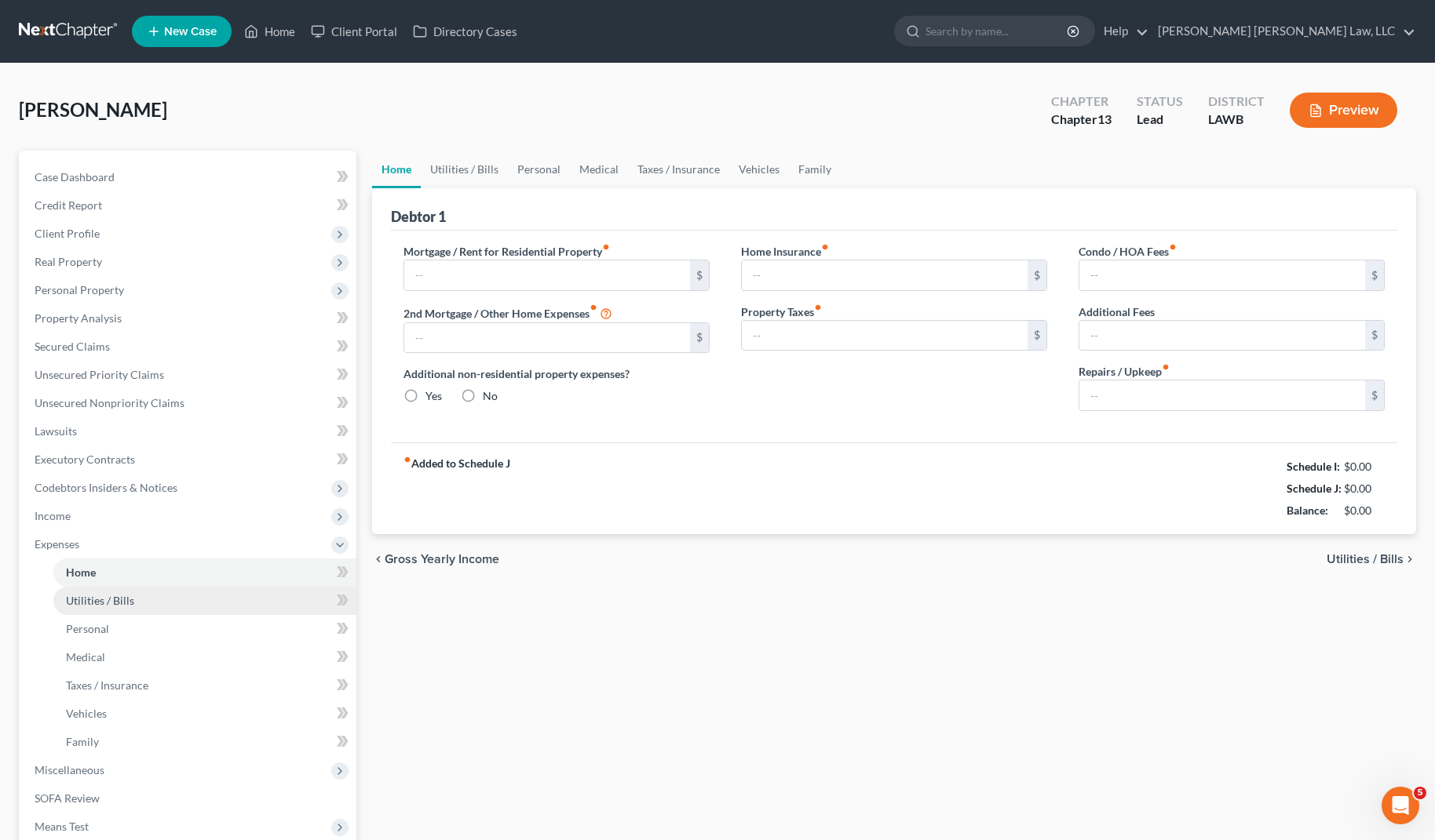
type input "0.00"
radio input "true"
type input "0.00"
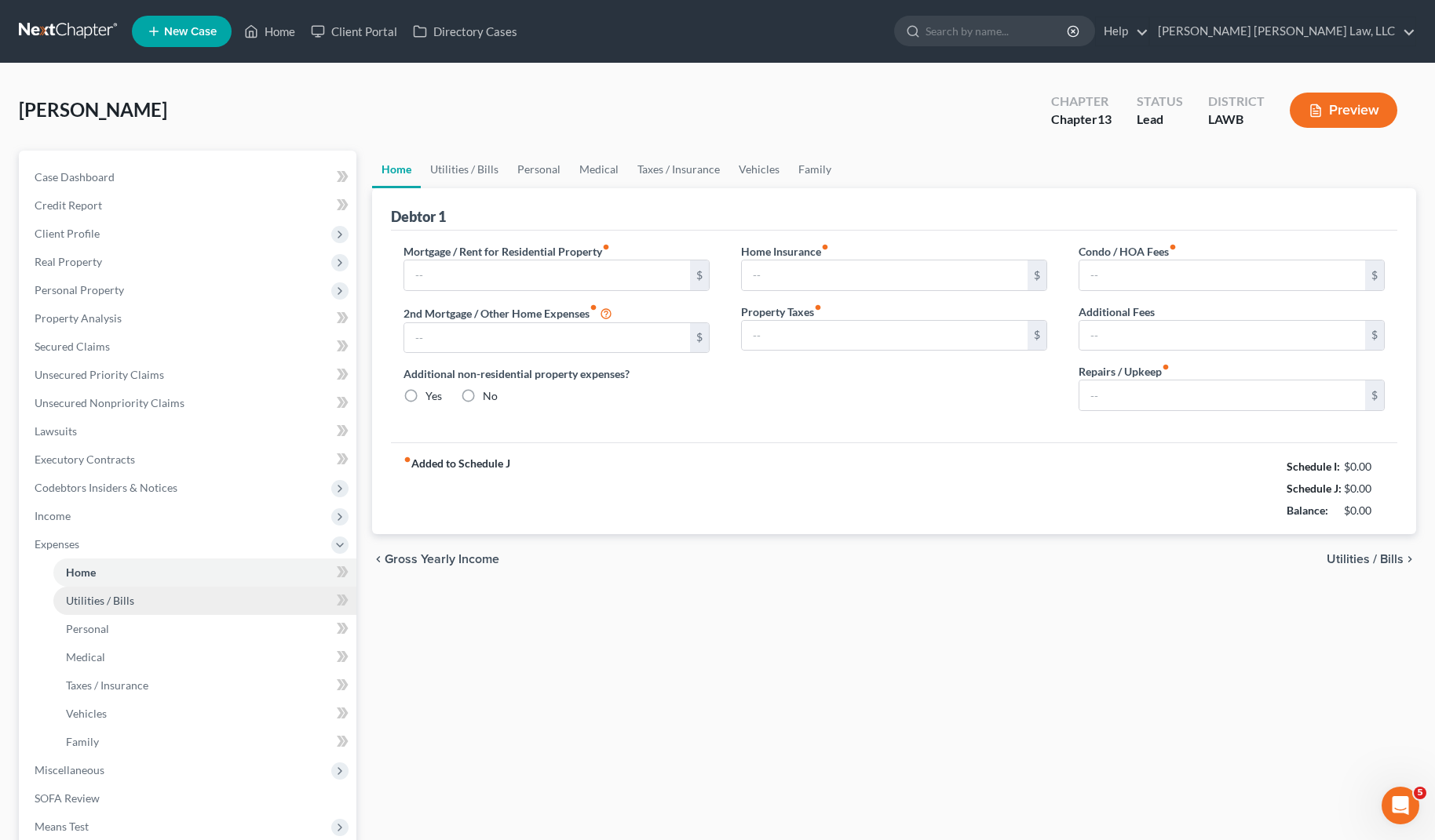
type input "0.00"
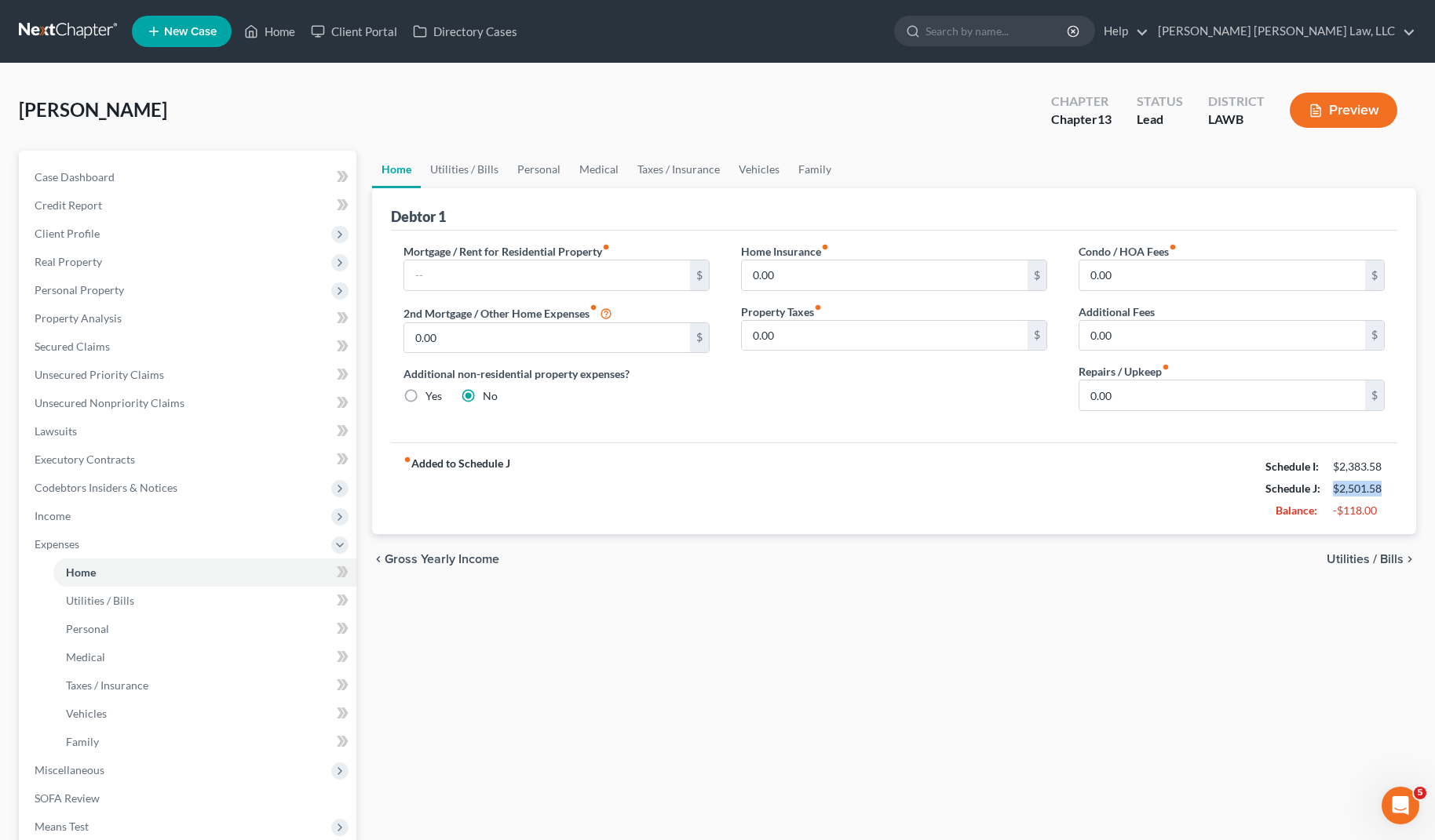
drag, startPoint x: 1335, startPoint y: 490, endPoint x: 1405, endPoint y: 485, distance: 70.2
click at [1405, 485] on div "Debtor 1 Mortgage / Rent for Residential Property fiber_manual_record $ 2nd Mor…" at bounding box center [893, 361] width 1044 height 346
click at [449, 179] on link "Utilities / Bills" at bounding box center [464, 169] width 87 height 37
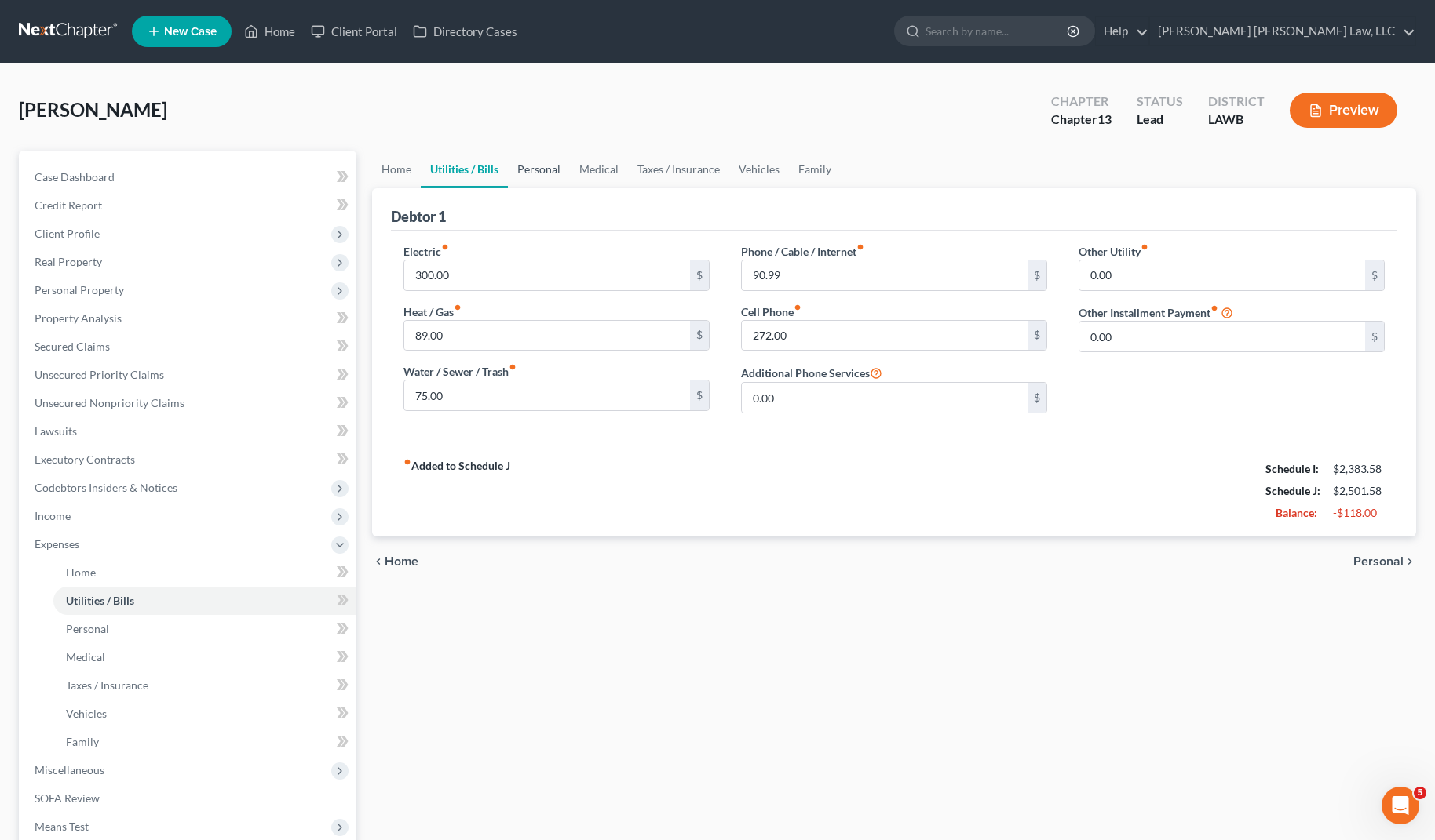
click at [553, 172] on link "Personal" at bounding box center [538, 169] width 62 height 37
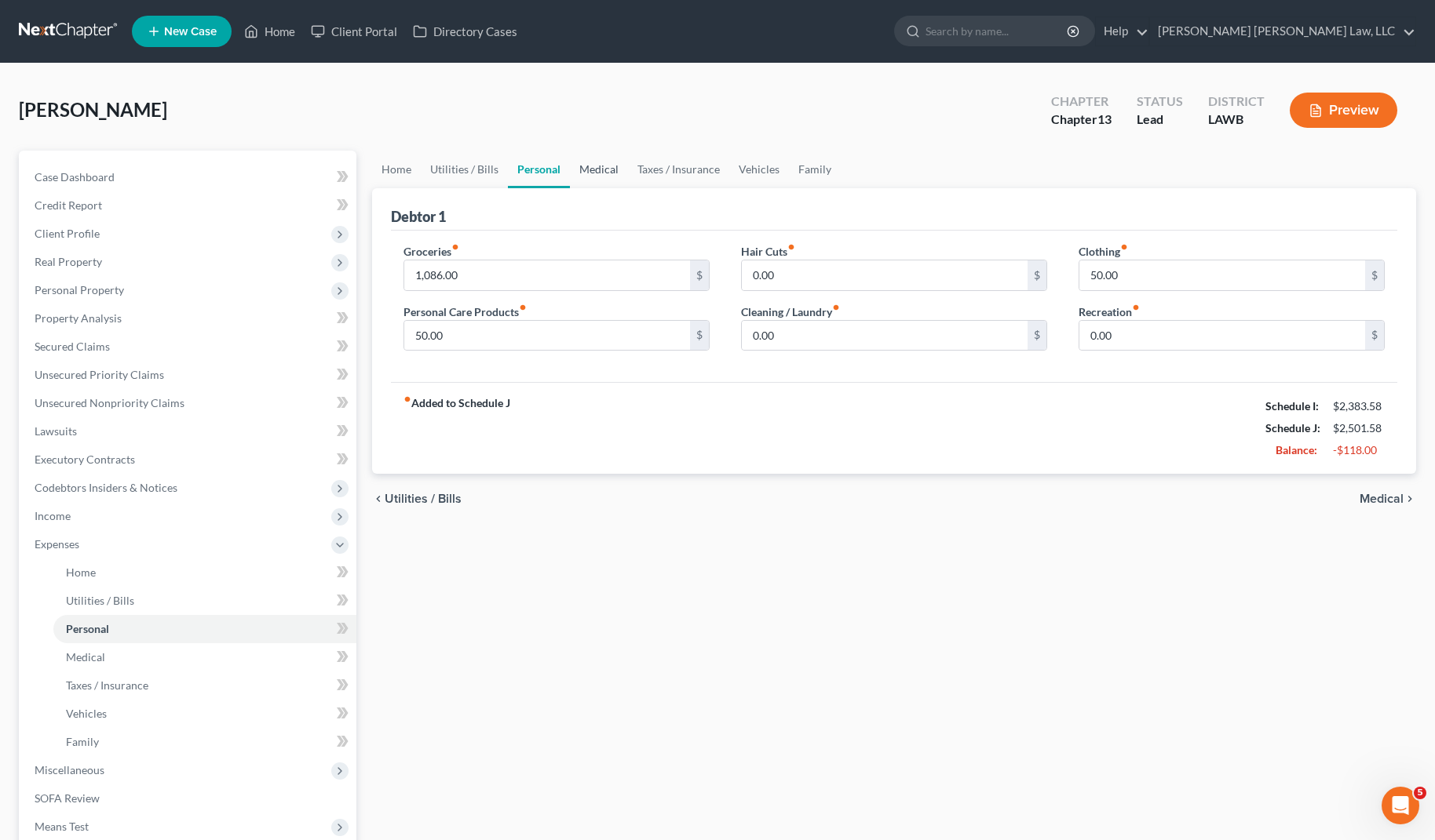
click at [599, 167] on link "Medical" at bounding box center [598, 169] width 58 height 37
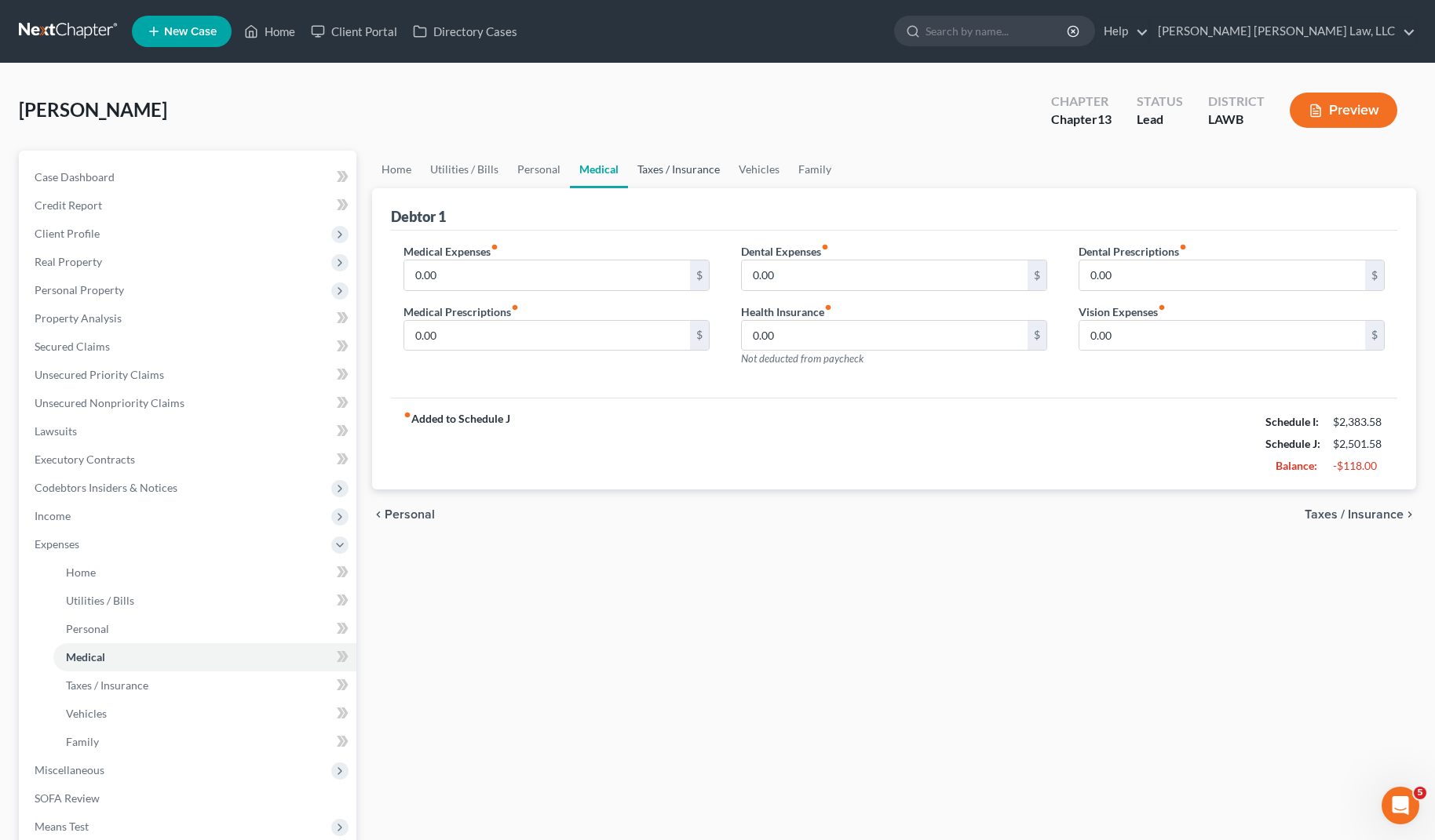
click at [681, 165] on link "Taxes / Insurance" at bounding box center [678, 169] width 101 height 37
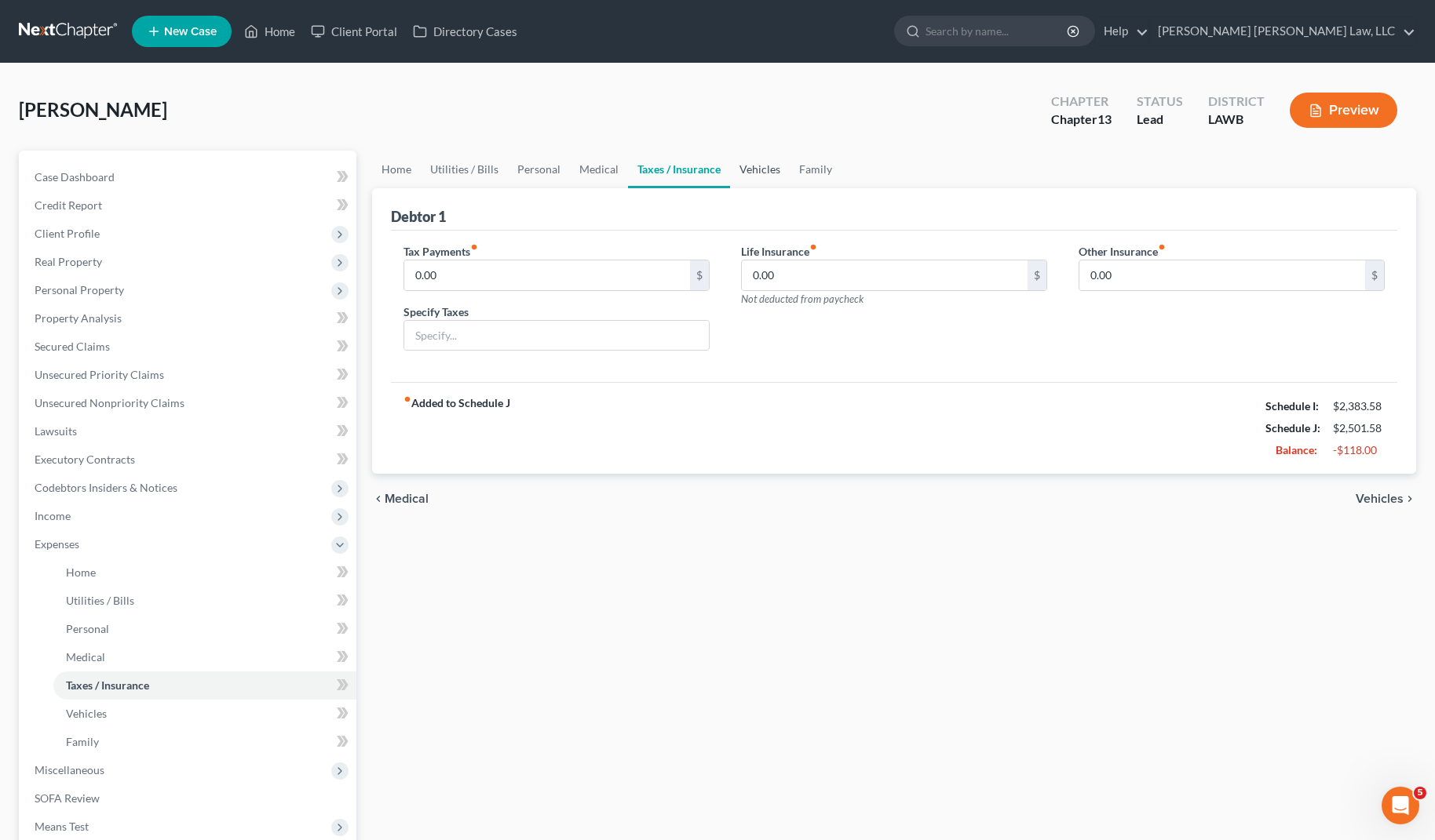
click at [771, 172] on link "Vehicles" at bounding box center [759, 169] width 60 height 37
